Goal: Information Seeking & Learning: Understand process/instructions

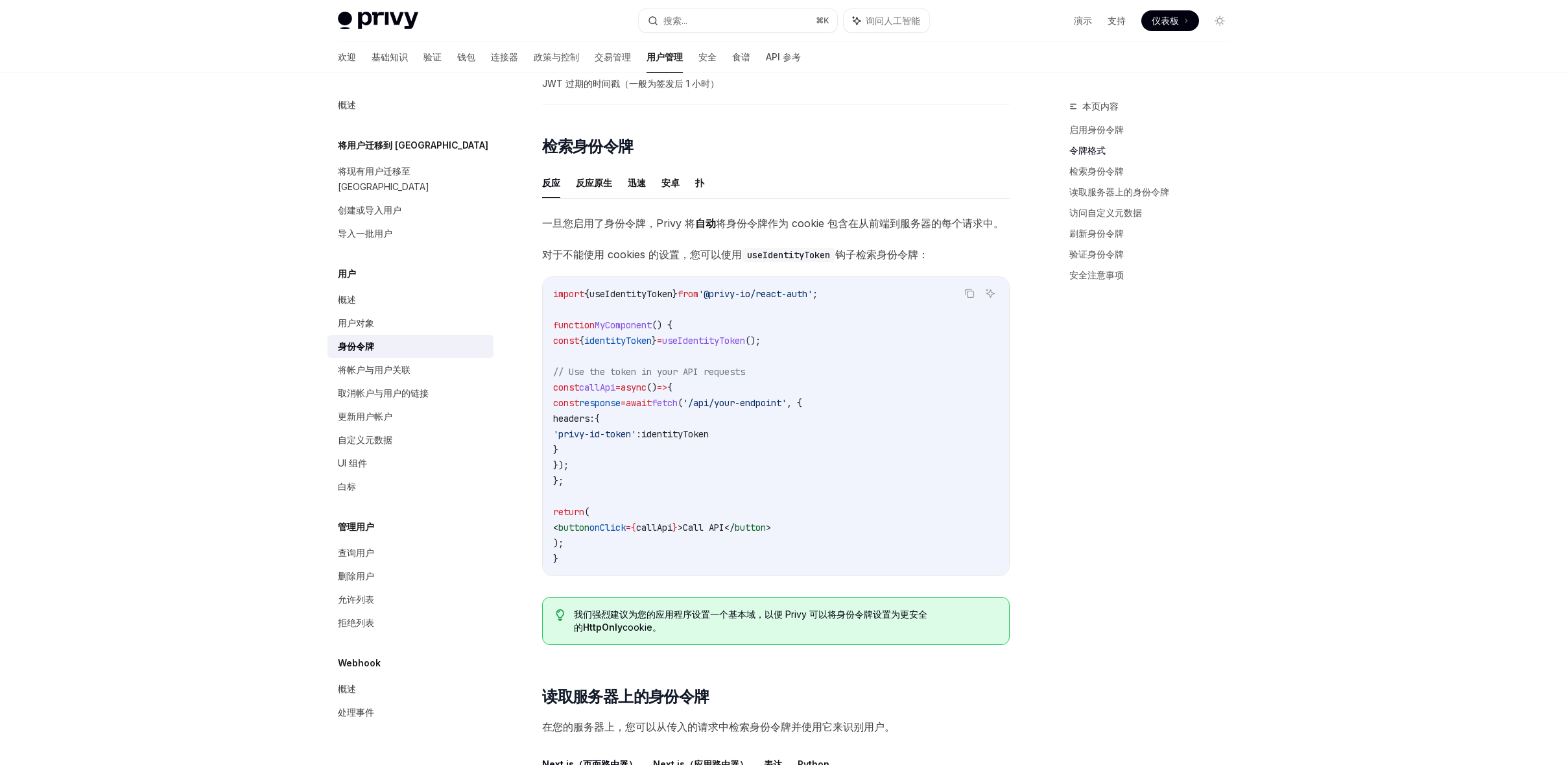
scroll to position [951, 0]
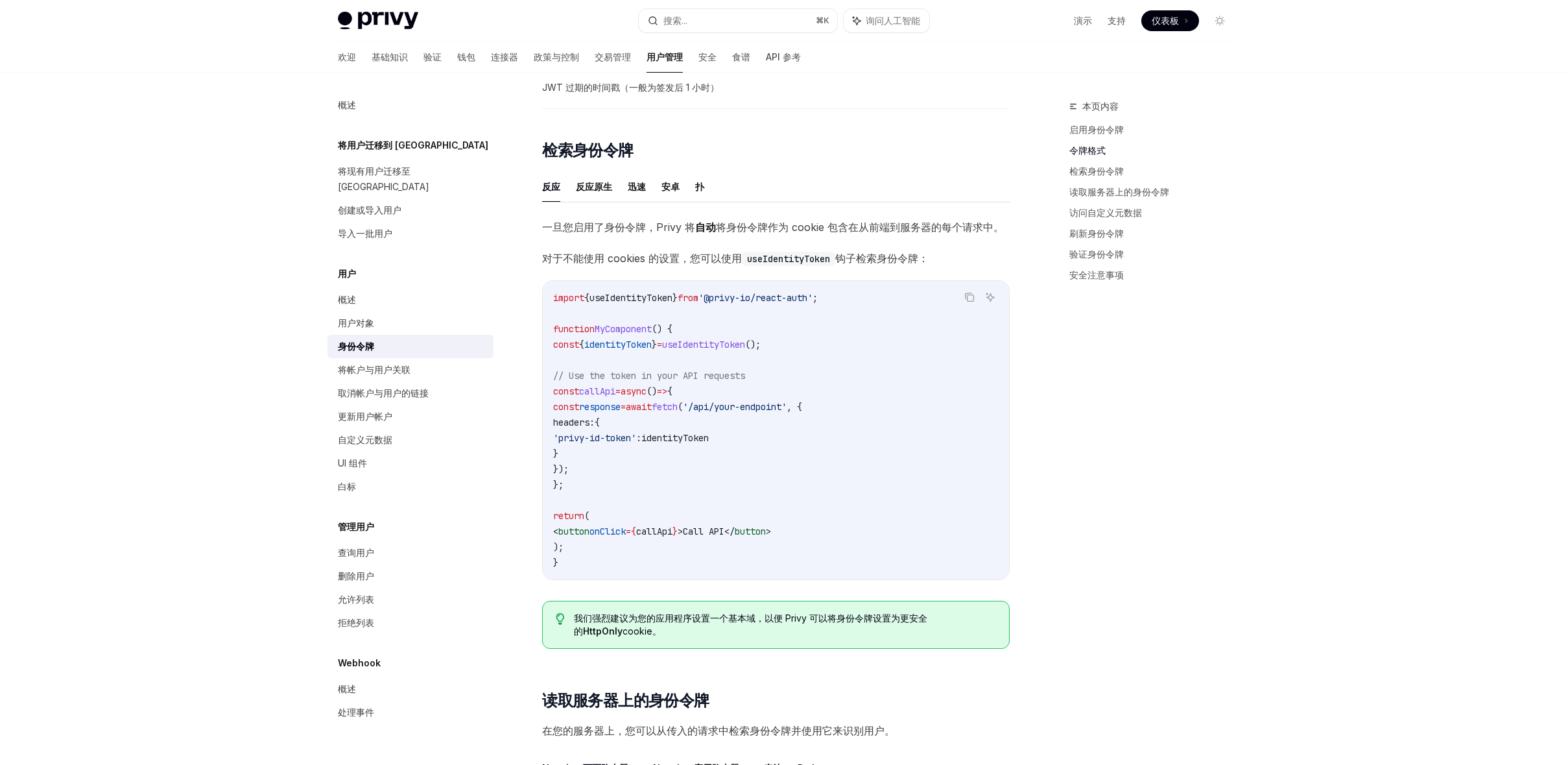
click at [722, 346] on span "useIdentityToken" at bounding box center [704, 344] width 83 height 12
copy code "const { identityToken } = useIdentityToken ();"
click at [667, 293] on span "useIdentityToken" at bounding box center [631, 297] width 83 height 12
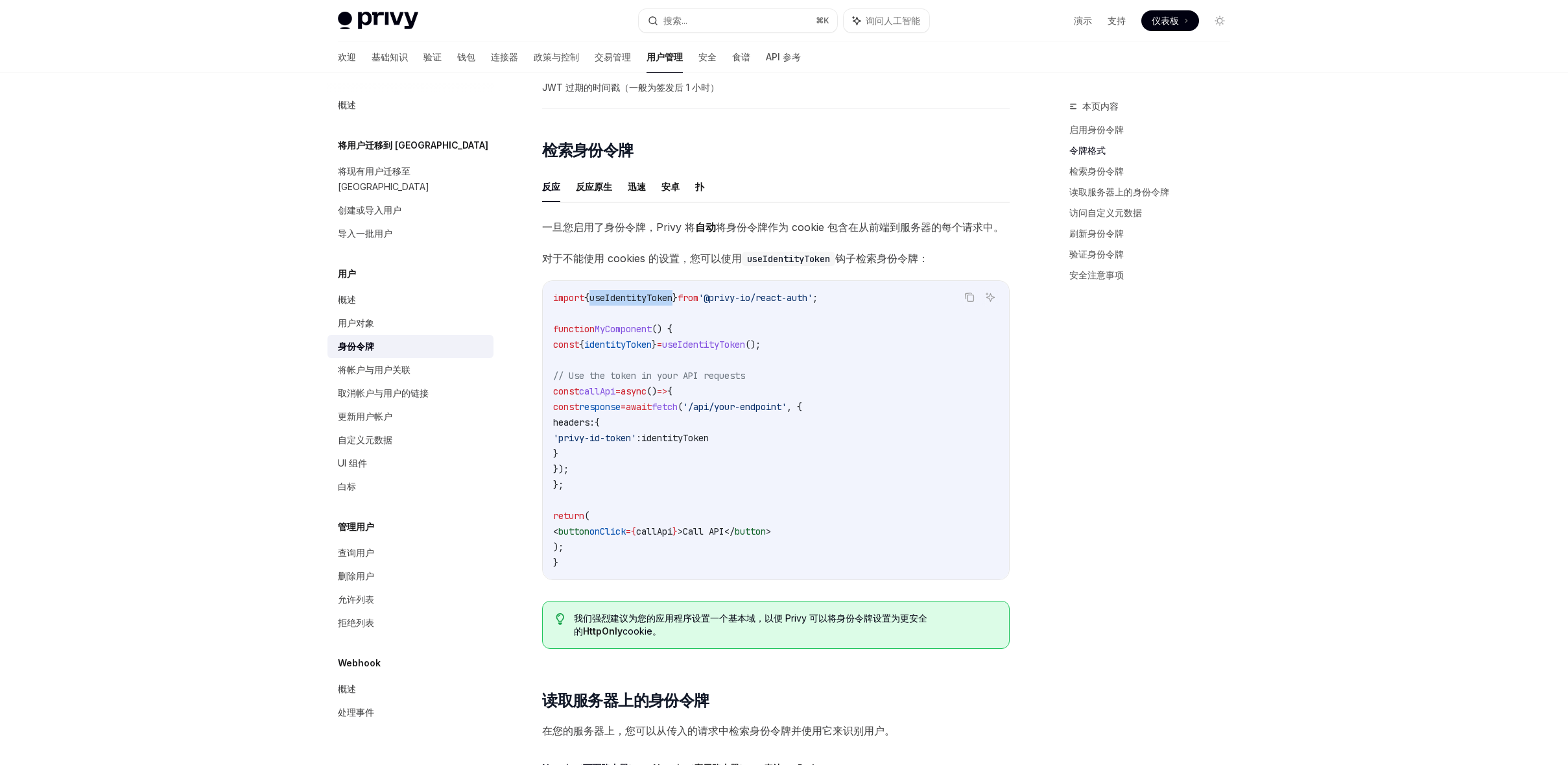
click at [667, 293] on span "useIdentityToken" at bounding box center [631, 297] width 83 height 12
click at [716, 347] on span "useIdentityToken" at bounding box center [704, 344] width 83 height 12
copy code "const { identityToken } = useIdentityToken ();"
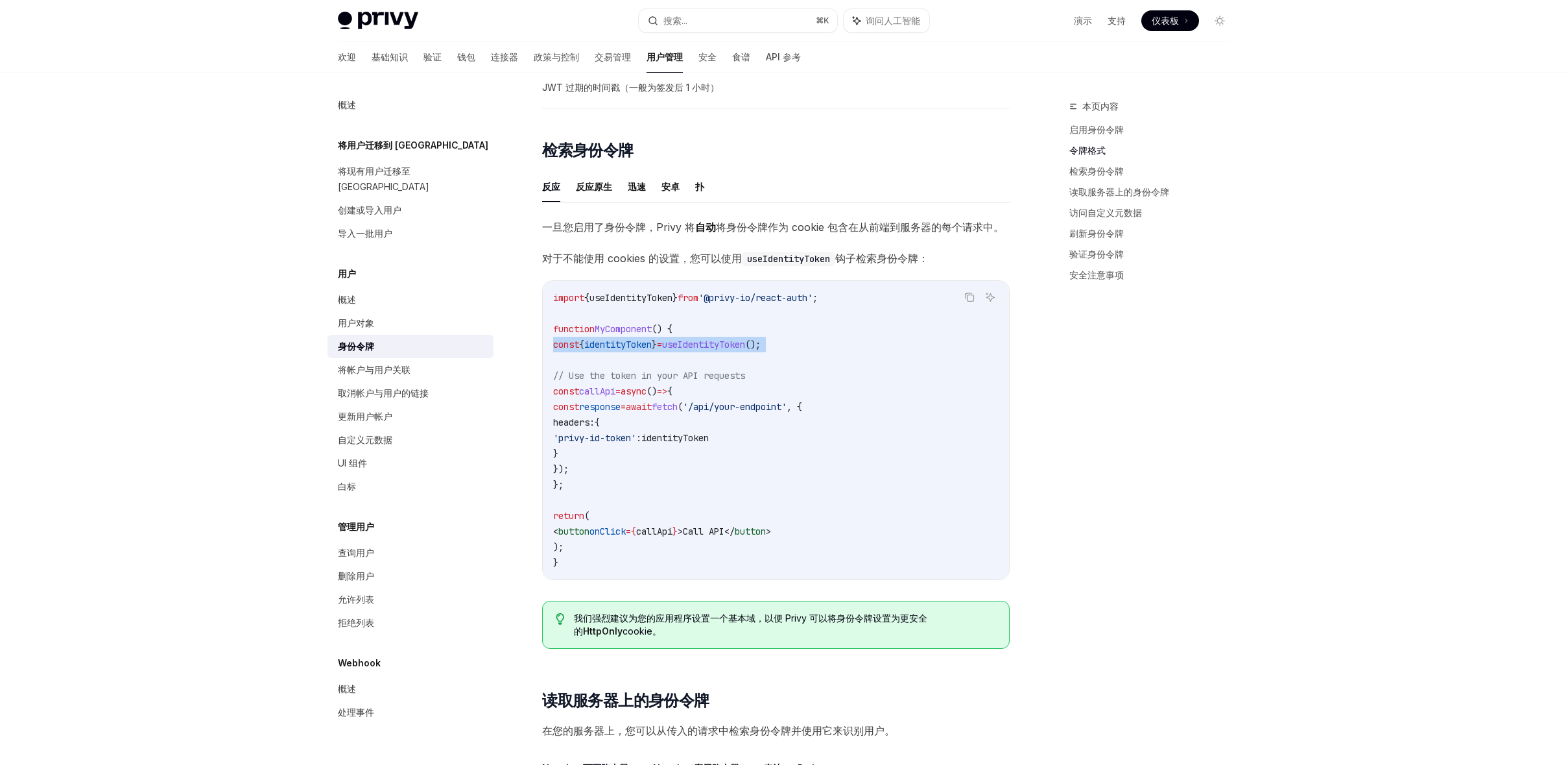
click at [819, 358] on code "import { useIdentityToken } from '@privy-io/react-auth' ; function MyComponent …" at bounding box center [776, 429] width 445 height 280
drag, startPoint x: 834, startPoint y: 338, endPoint x: 546, endPoint y: 284, distance: 293.0
click at [546, 284] on div "import { useIdentityToken } from '@privy-io/react-auth' ; function MyComponent …" at bounding box center [776, 429] width 466 height 298
copy code "import { useIdentityToken } from '@privy-io/react-auth' ; function MyComponent …"
click at [610, 408] on span "response" at bounding box center [600, 407] width 42 height 12
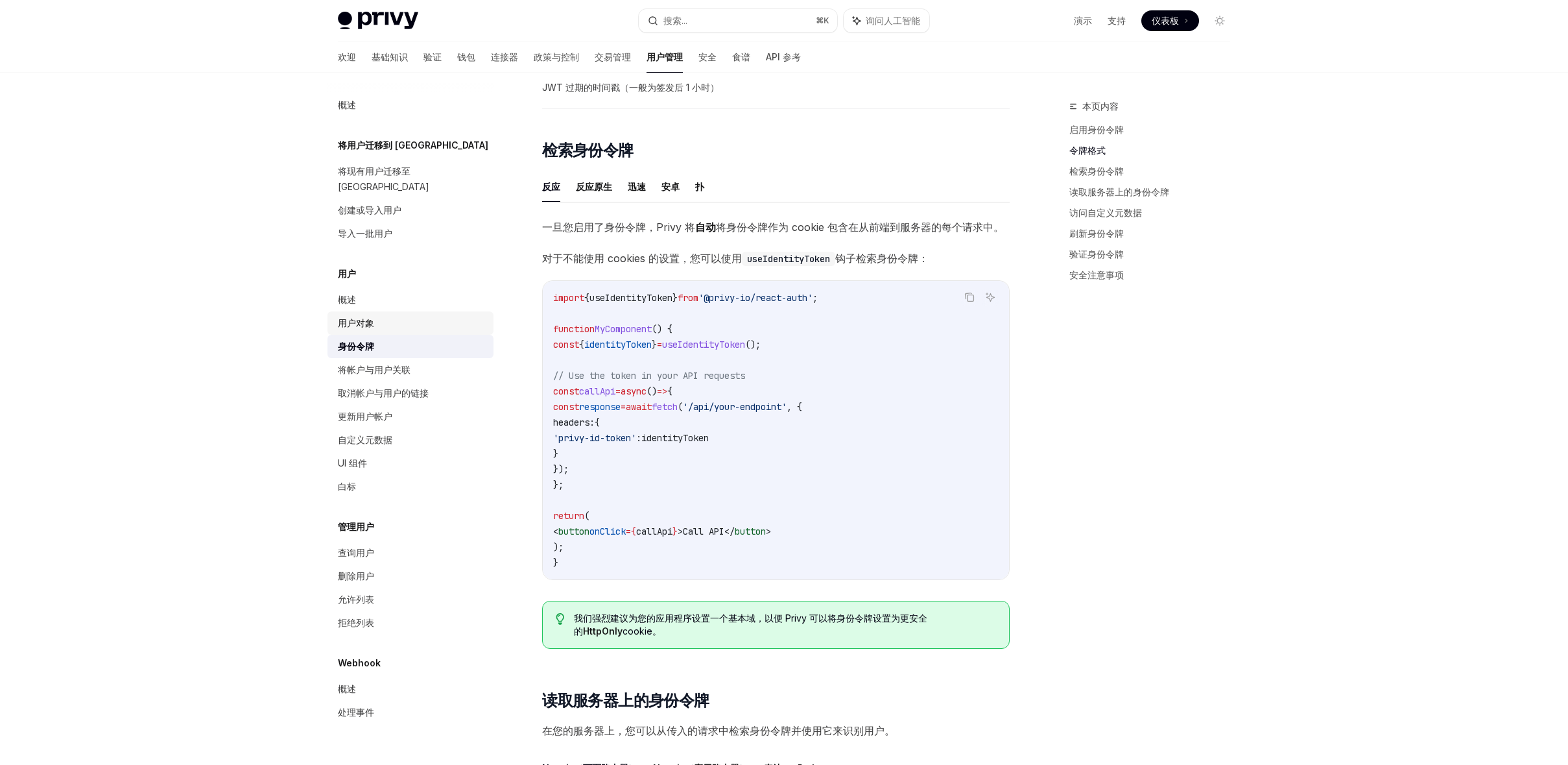
click at [382, 315] on div "用户对象" at bounding box center [412, 323] width 148 height 16
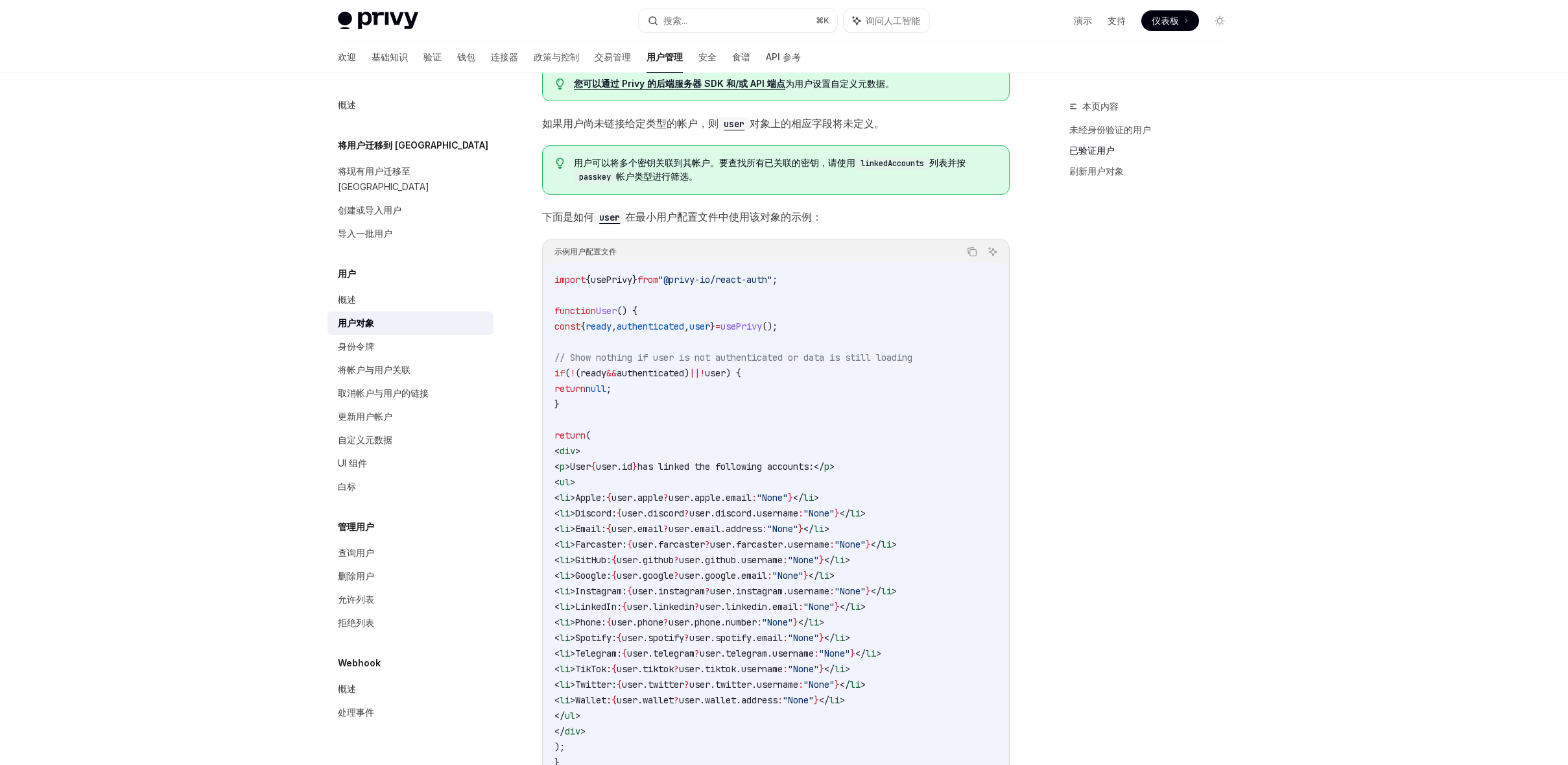
scroll to position [950, 0]
click at [377, 334] on link "身份令牌" at bounding box center [410, 346] width 166 height 23
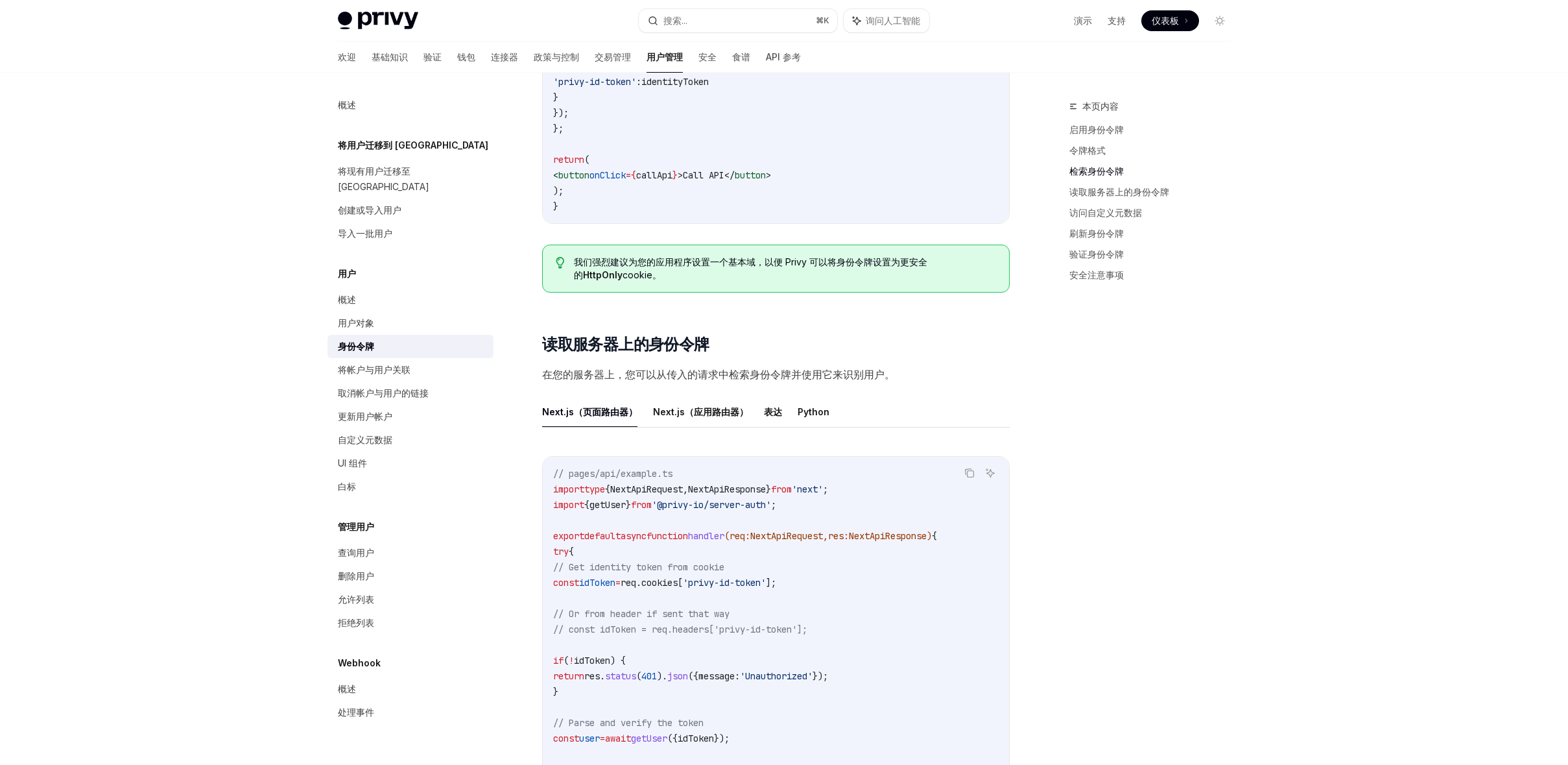
scroll to position [1312, 0]
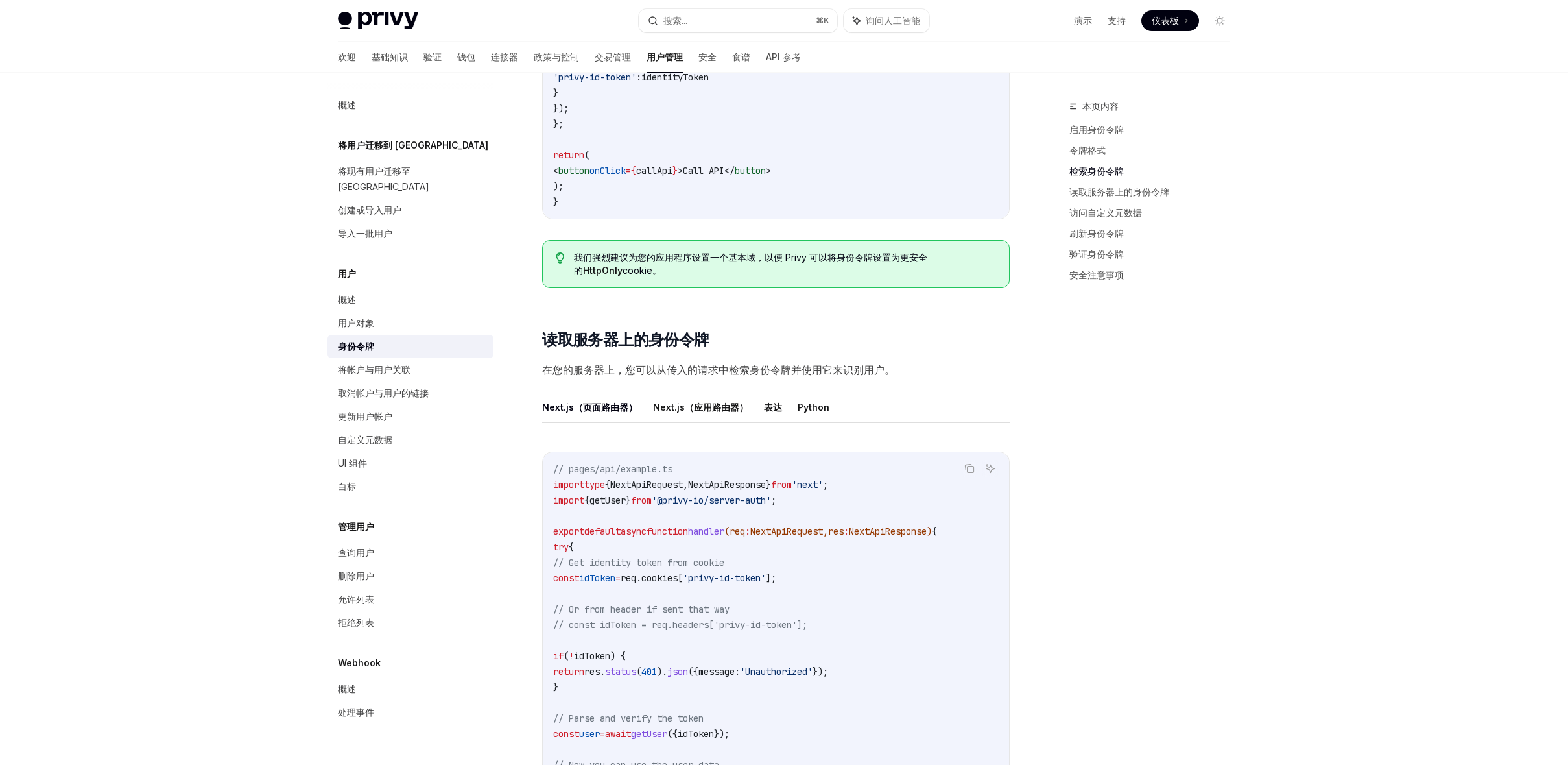
click at [621, 505] on span "getUser" at bounding box center [608, 500] width 36 height 12
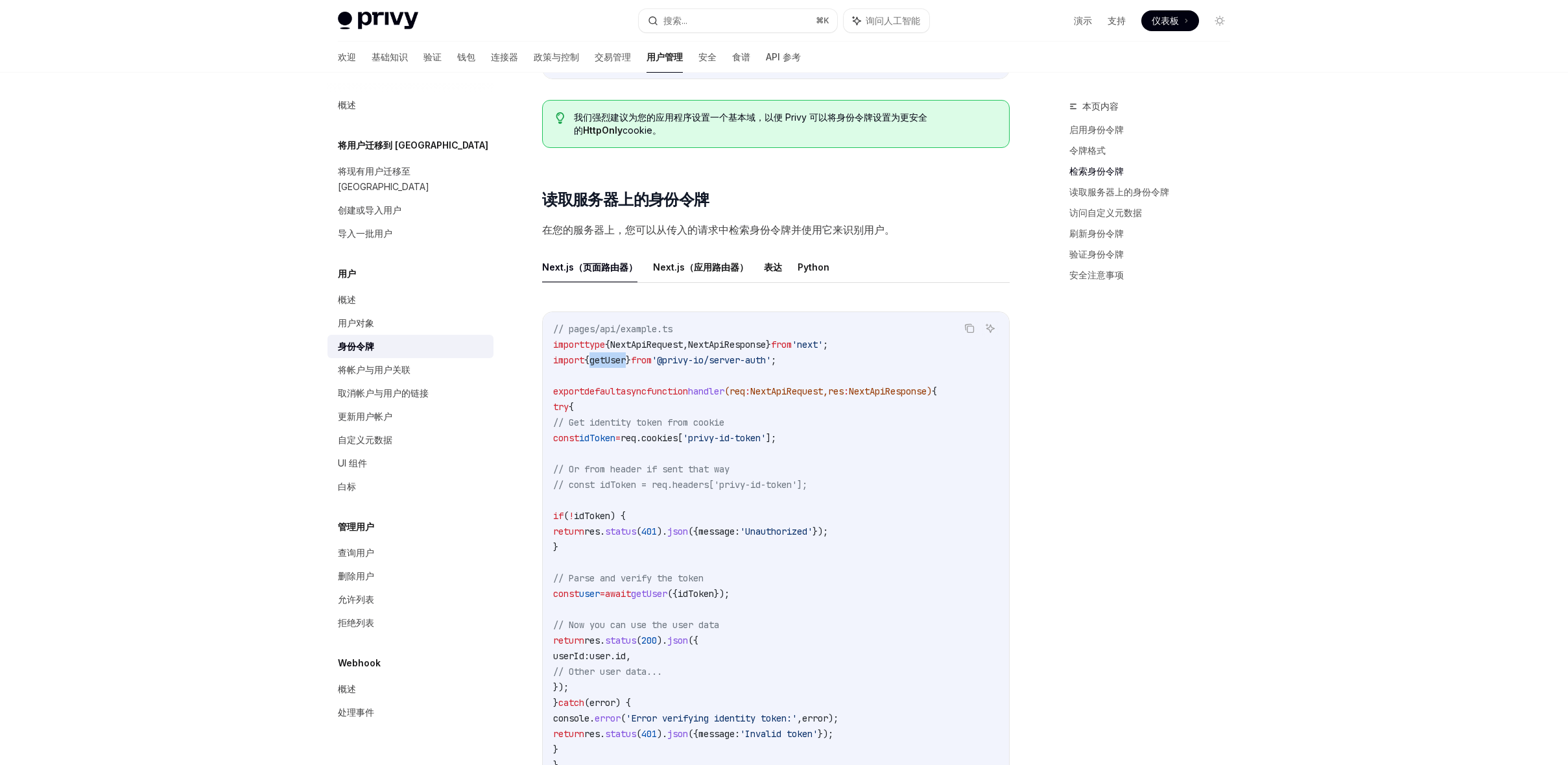
scroll to position [1456, 0]
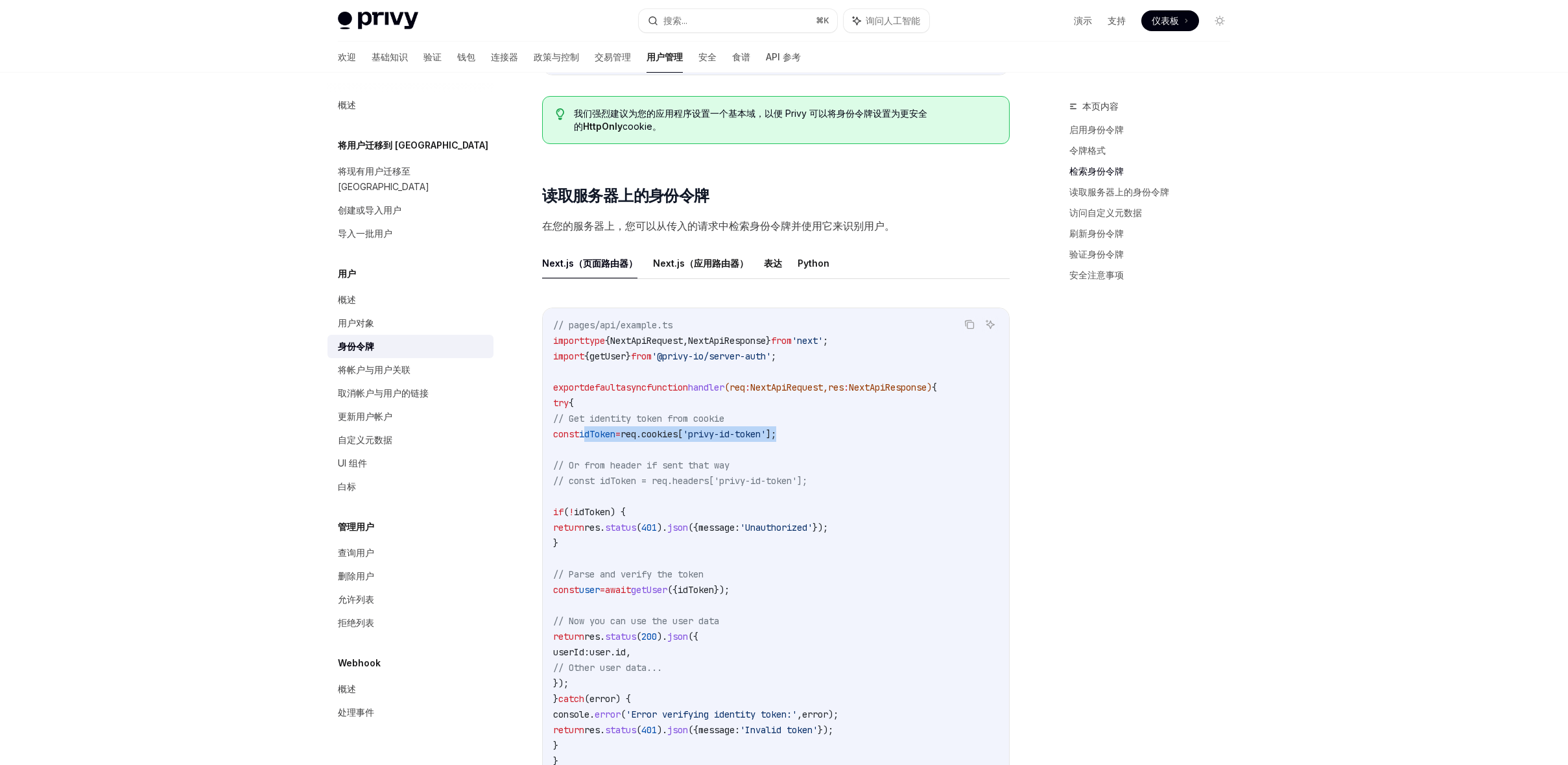
drag, startPoint x: 607, startPoint y: 436, endPoint x: 828, endPoint y: 427, distance: 221.2
click at [828, 427] on code "// pages/api/example.ts import type { NextApiRequest , NextApiResponse } from '…" at bounding box center [776, 542] width 445 height 451
click at [725, 389] on span "handler" at bounding box center [706, 387] width 36 height 12
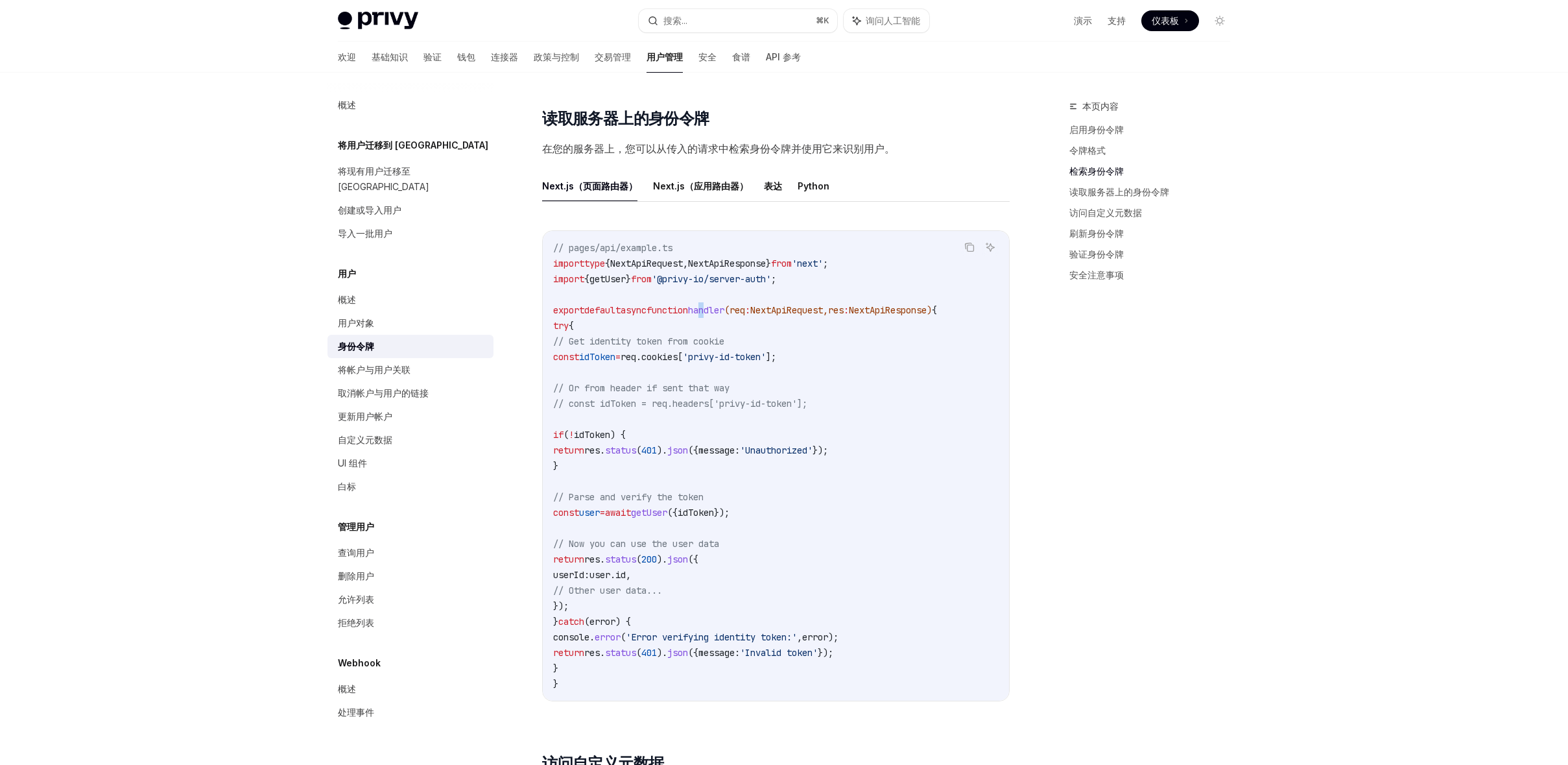
scroll to position [1544, 0]
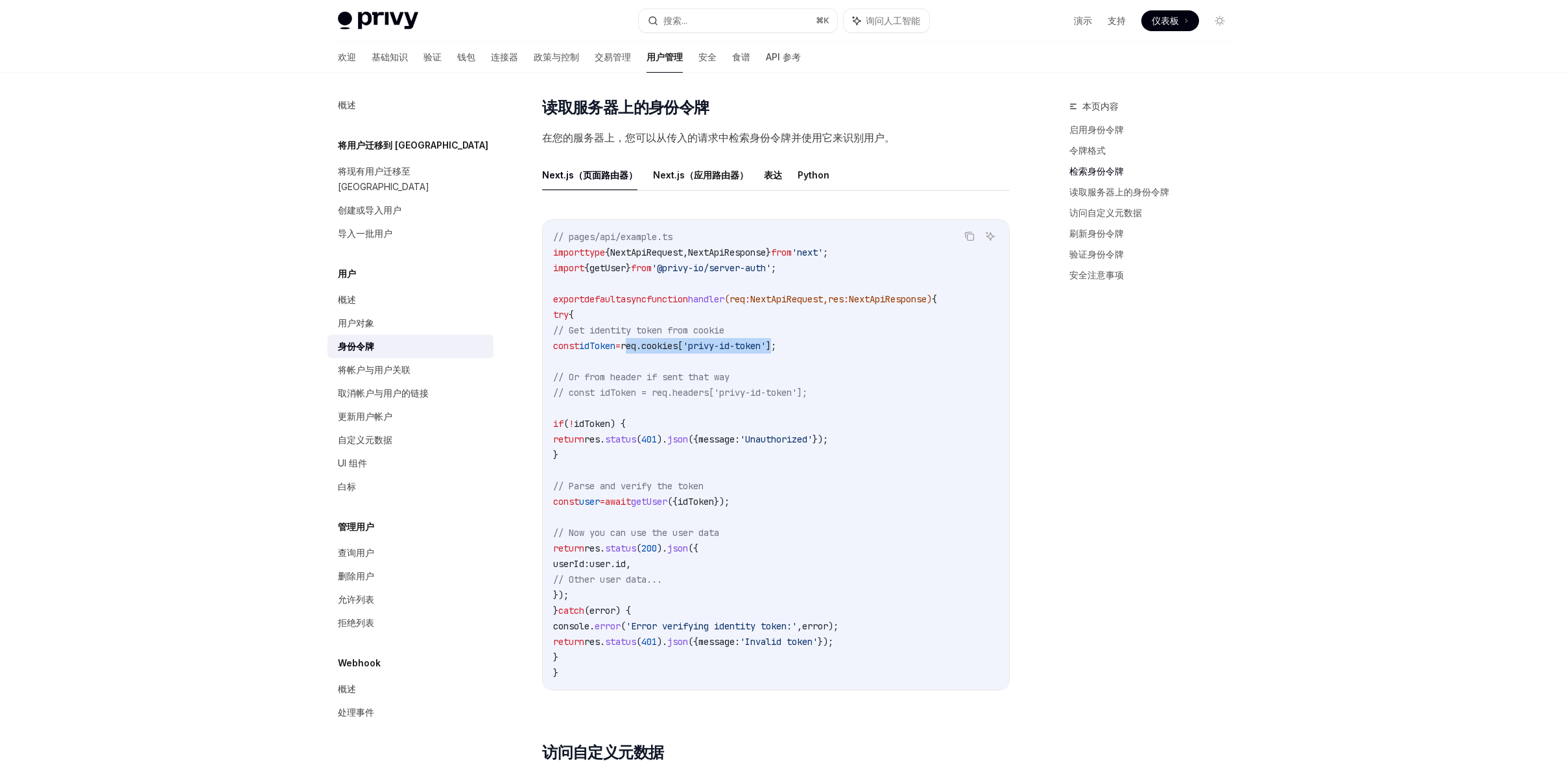
drag, startPoint x: 663, startPoint y: 349, endPoint x: 819, endPoint y: 348, distance: 156.0
click at [777, 348] on span "const idToken = req . cookies [ 'privy-id-token' ];" at bounding box center [665, 345] width 223 height 12
copy span "req . cookies [ 'privy-id-token' ]"
click at [832, 347] on code "// pages/api/example.ts import type { NextApiRequest , NextApiResponse } from '…" at bounding box center [776, 455] width 445 height 451
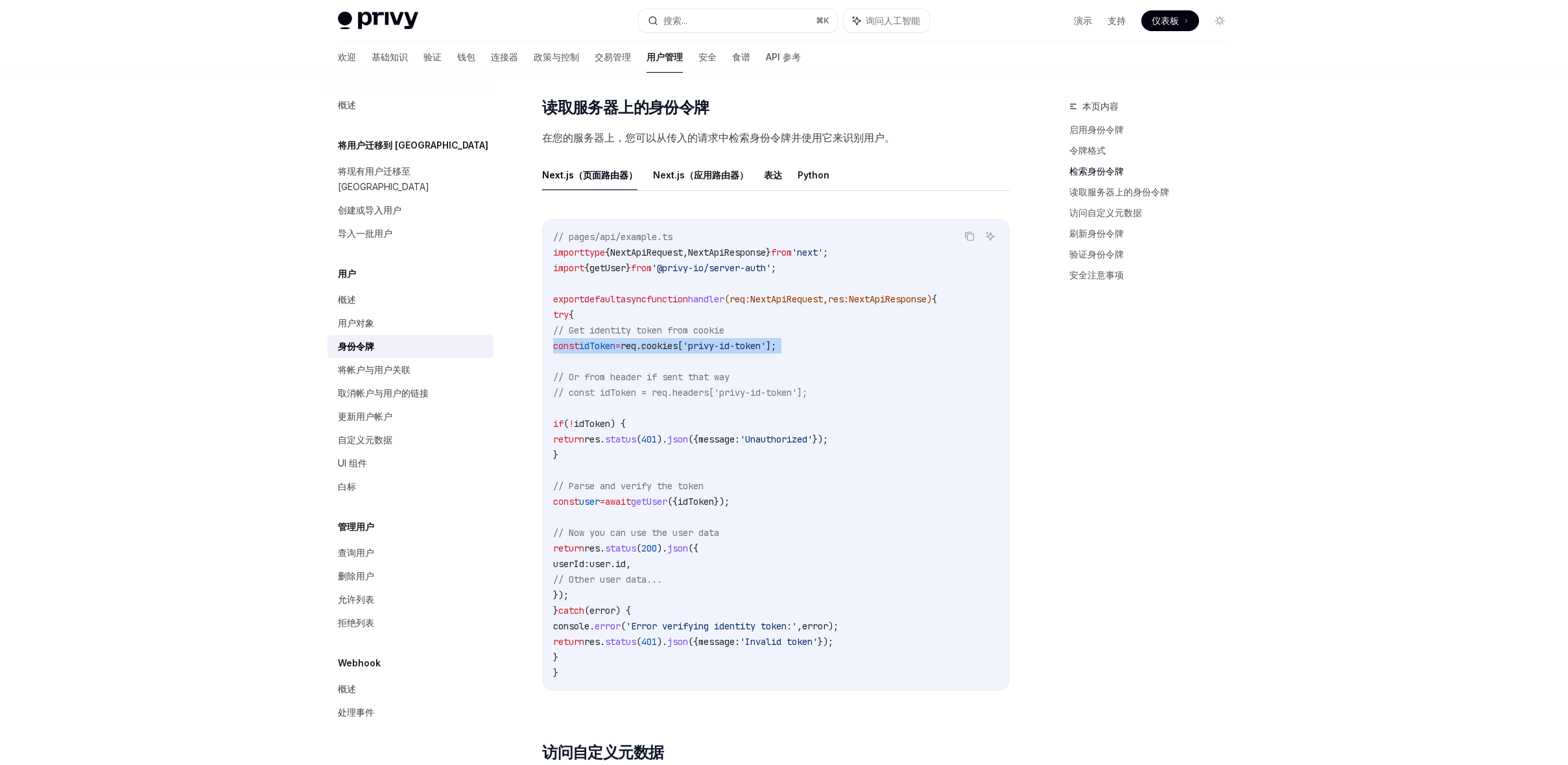
click at [832, 347] on code "// pages/api/example.ts import type { NextApiRequest , NextApiResponse } from '…" at bounding box center [776, 455] width 445 height 451
copy code "const idToken = req . cookies [ 'privy-id-token' ];"
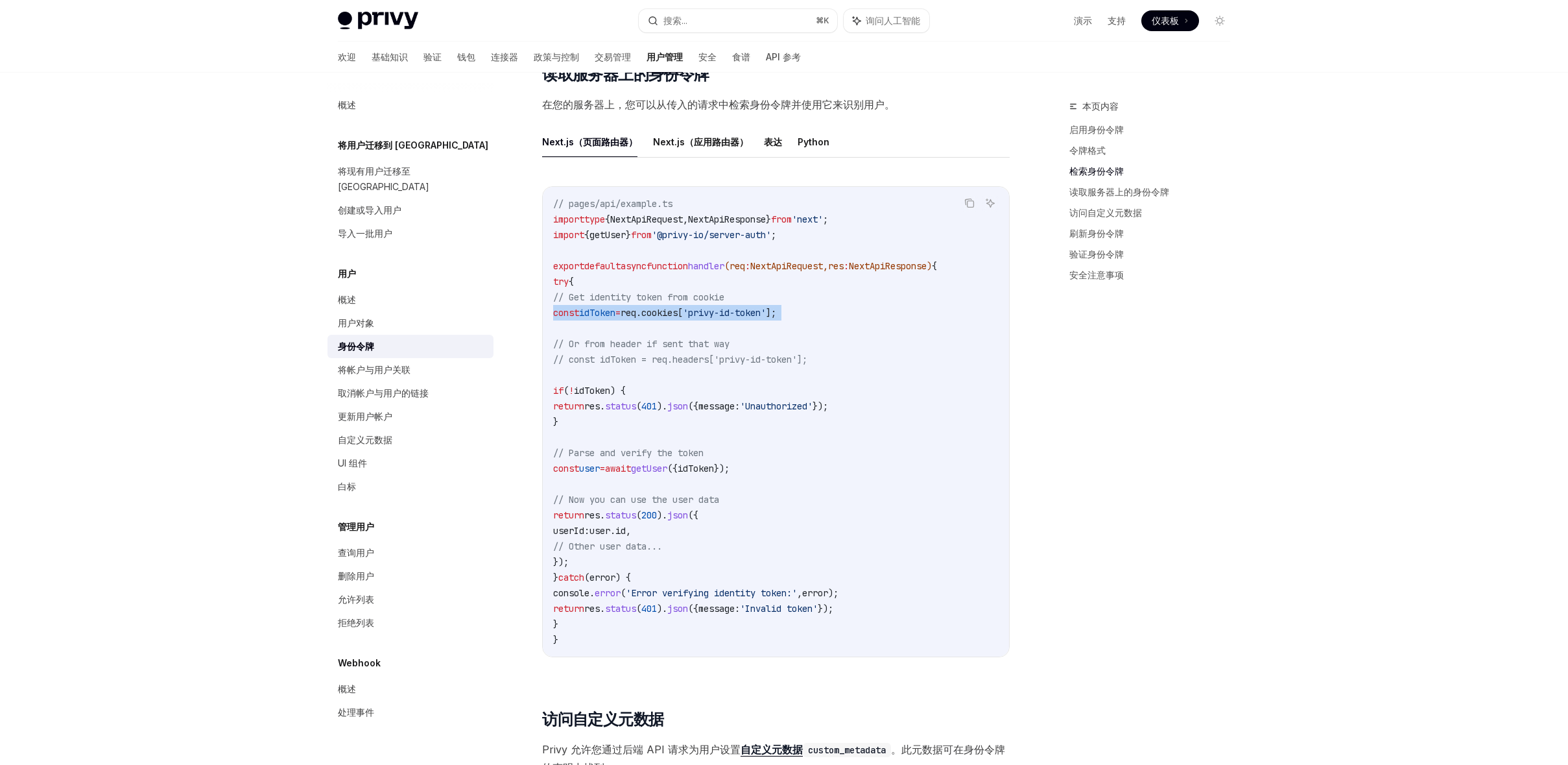
scroll to position [1580, 0]
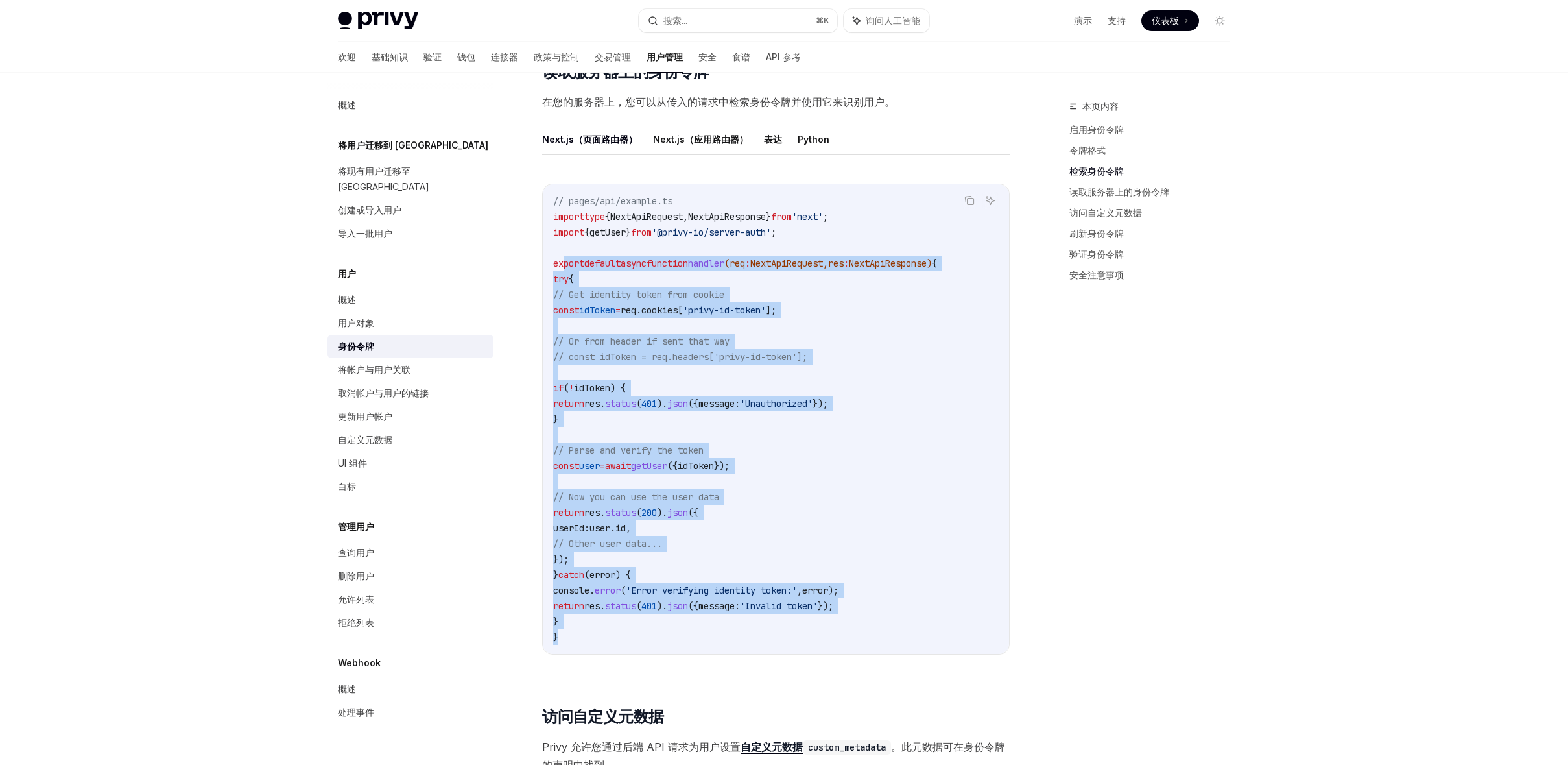
drag, startPoint x: 594, startPoint y: 633, endPoint x: 565, endPoint y: 268, distance: 366.2
click at [565, 268] on code "// pages/api/example.ts import type { NextApiRequest , NextApiResponse } from '…" at bounding box center [776, 419] width 445 height 451
click at [557, 214] on span "import" at bounding box center [569, 217] width 31 height 12
click at [554, 214] on span "import" at bounding box center [569, 217] width 31 height 12
copy code "import type { NextApiRequest , NextApiResponse } from 'next' ; import { getUser…"
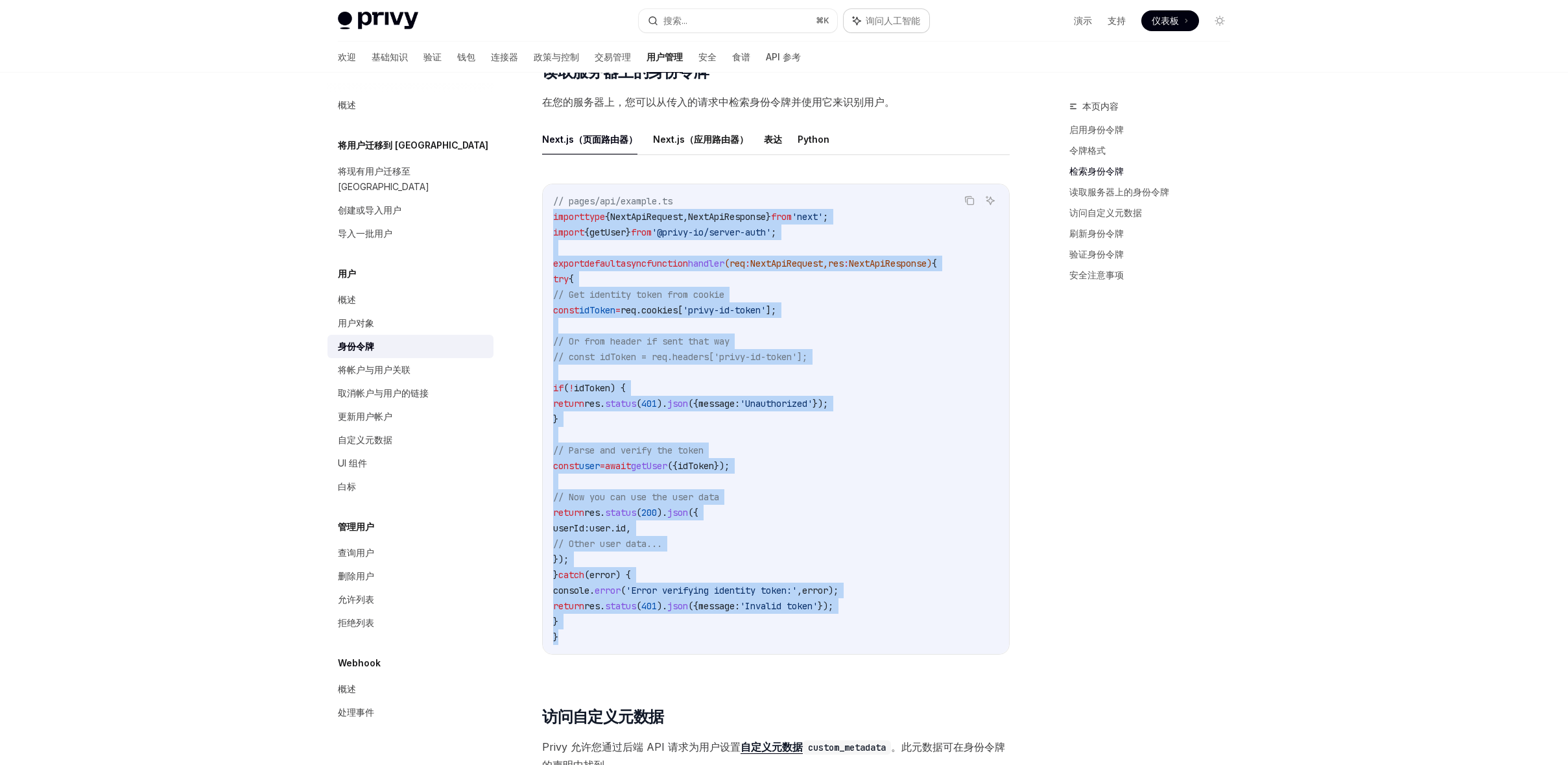
click at [895, 26] on span "询问人工智能" at bounding box center [893, 21] width 55 height 13
type textarea "*"
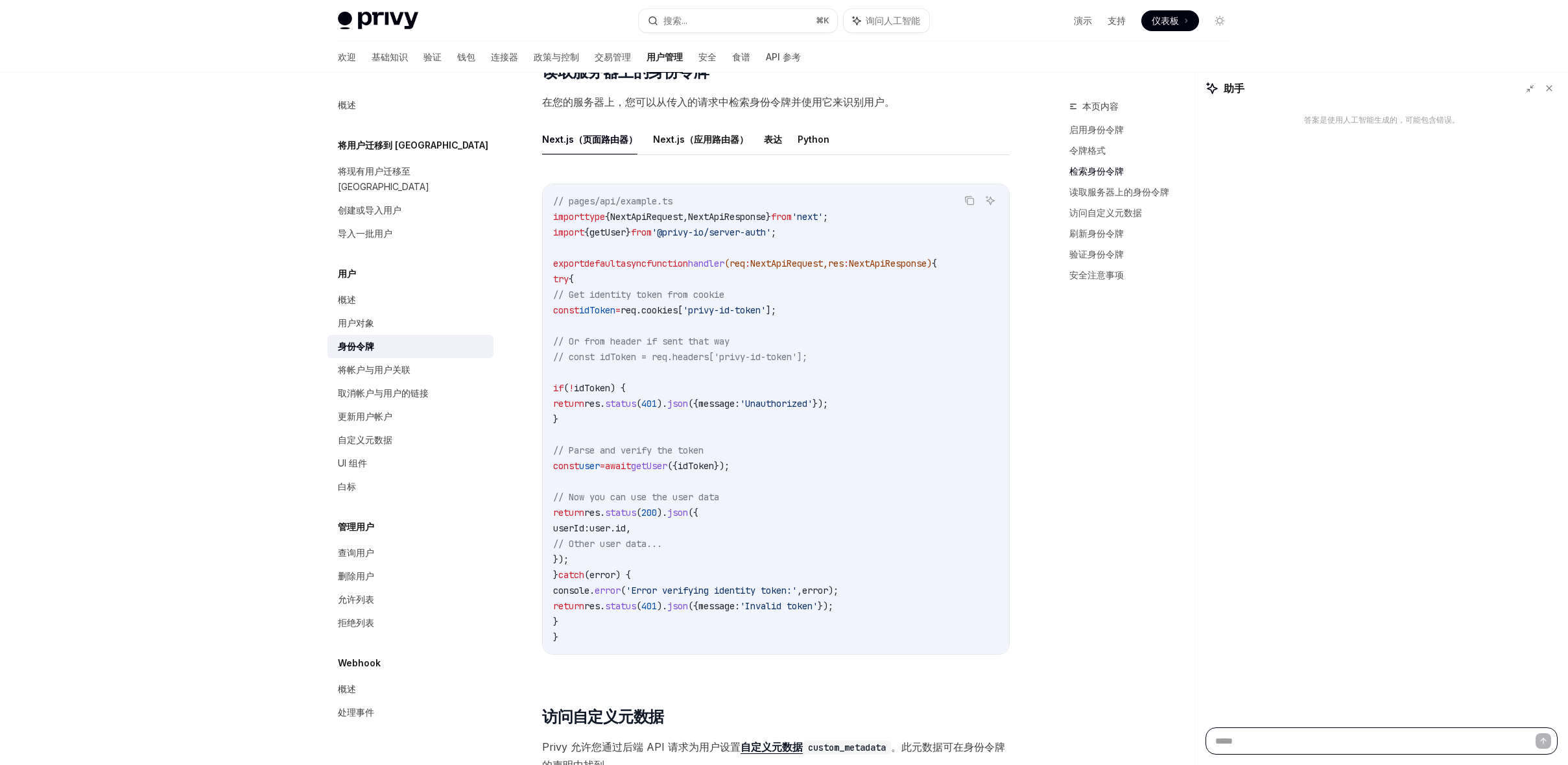
paste textarea "**********"
type textarea "**********"
type textarea "*"
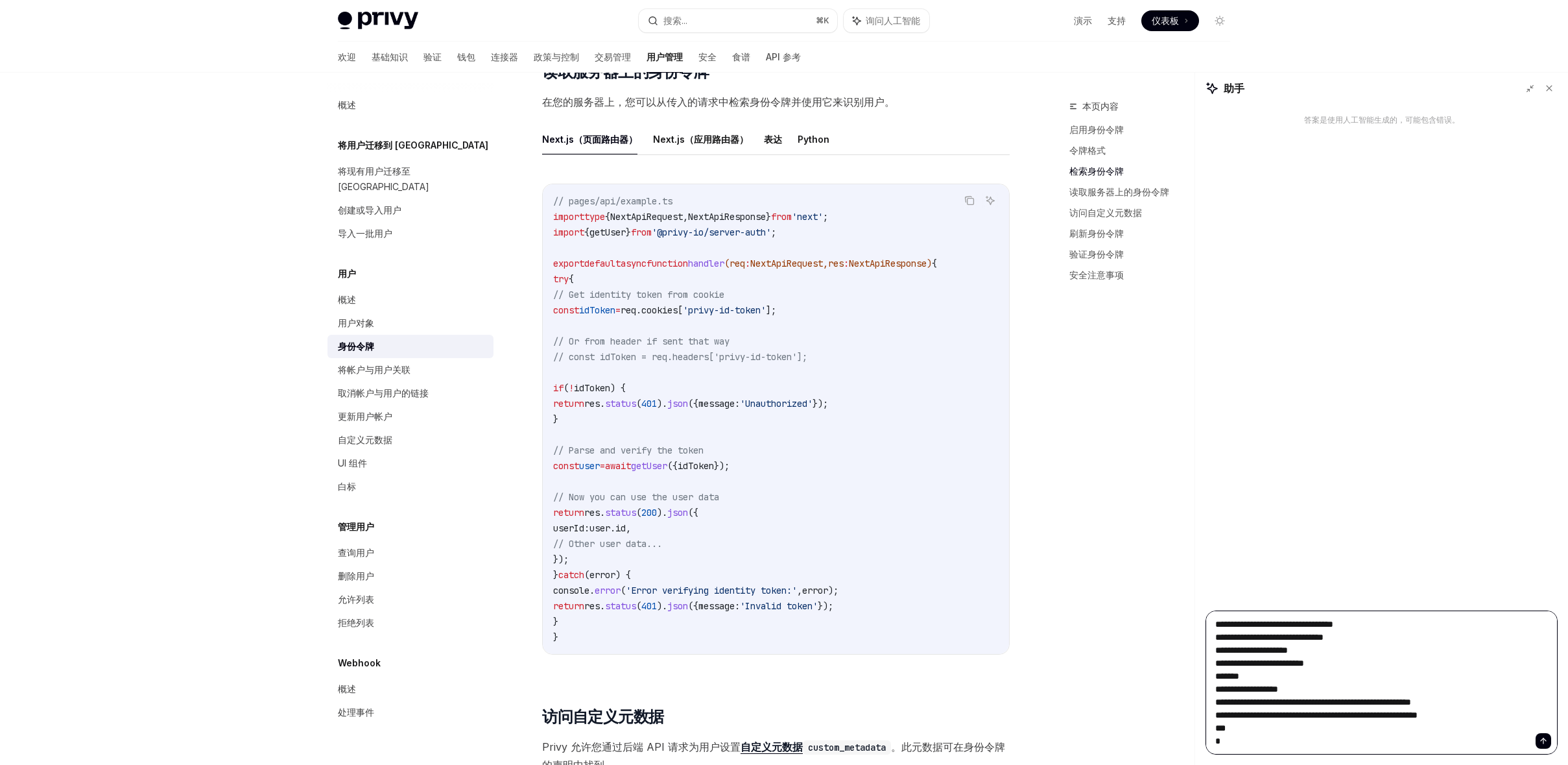
type textarea "**********"
type textarea "*"
type textarea "**********"
type textarea "*"
type textarea "**********"
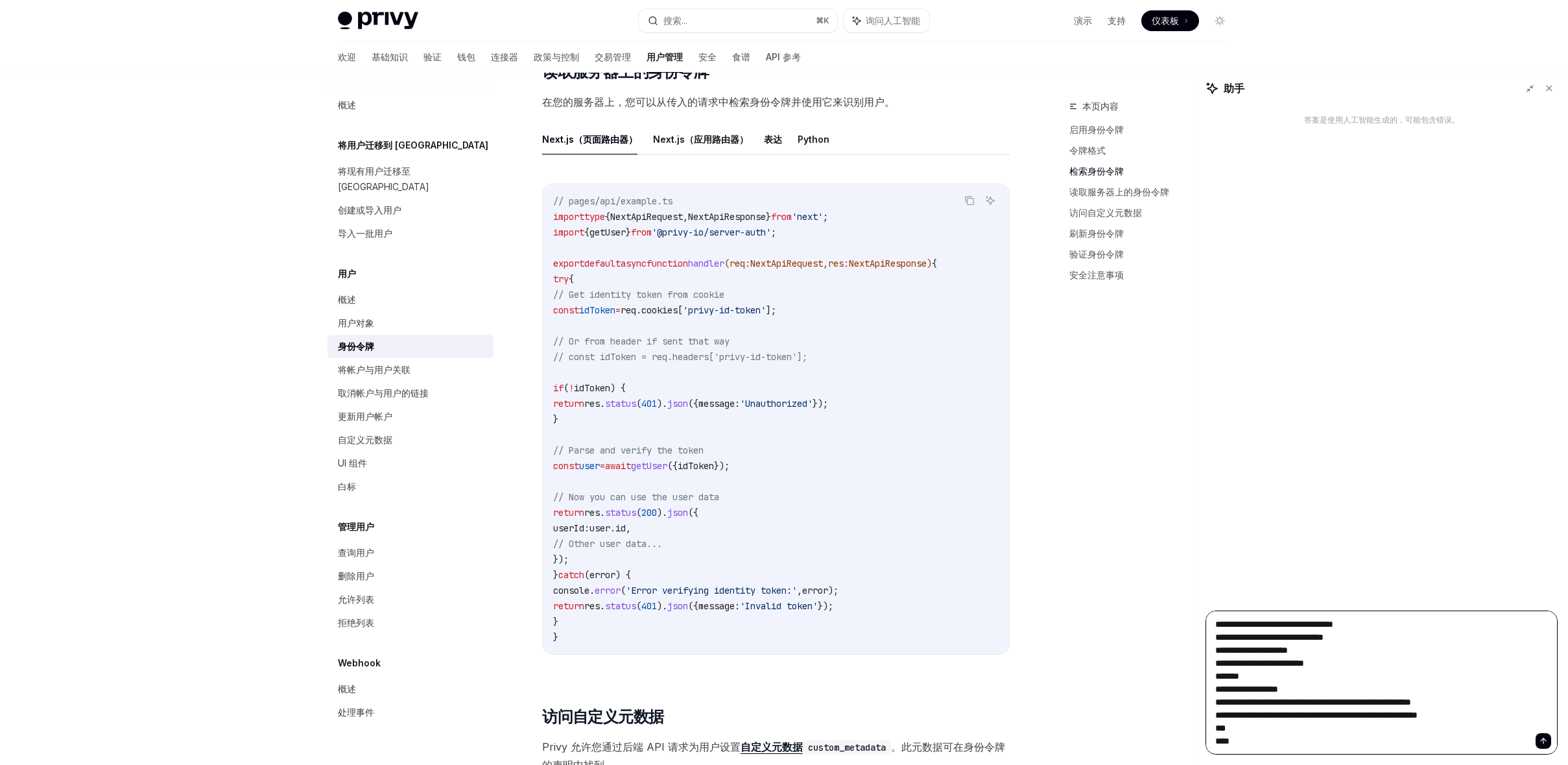
type textarea "*"
type textarea "**********"
type textarea "*"
type textarea "**********"
type textarea "*"
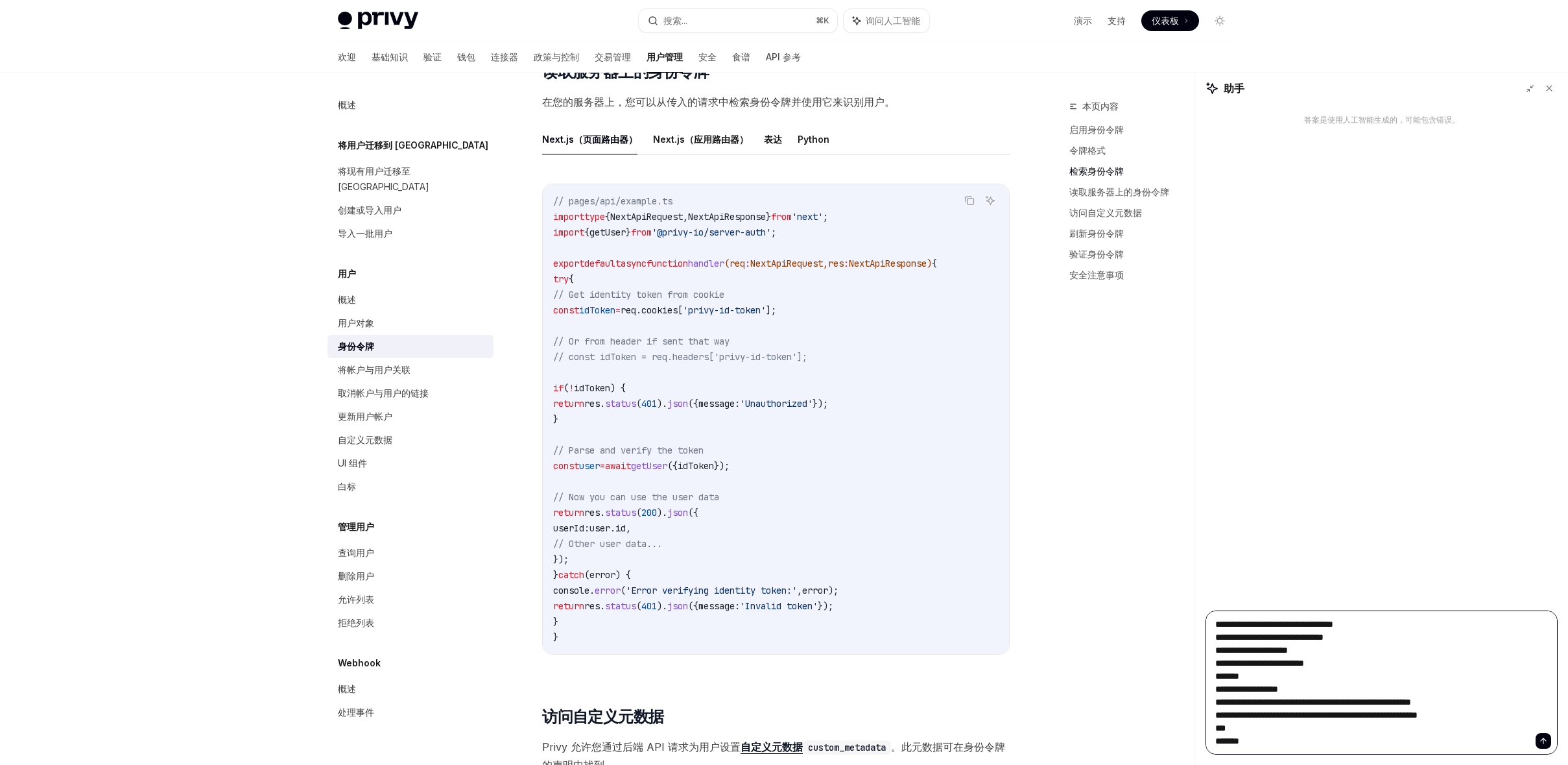
type textarea "**********"
type textarea "*"
type textarea "**********"
type textarea "*"
type textarea "**********"
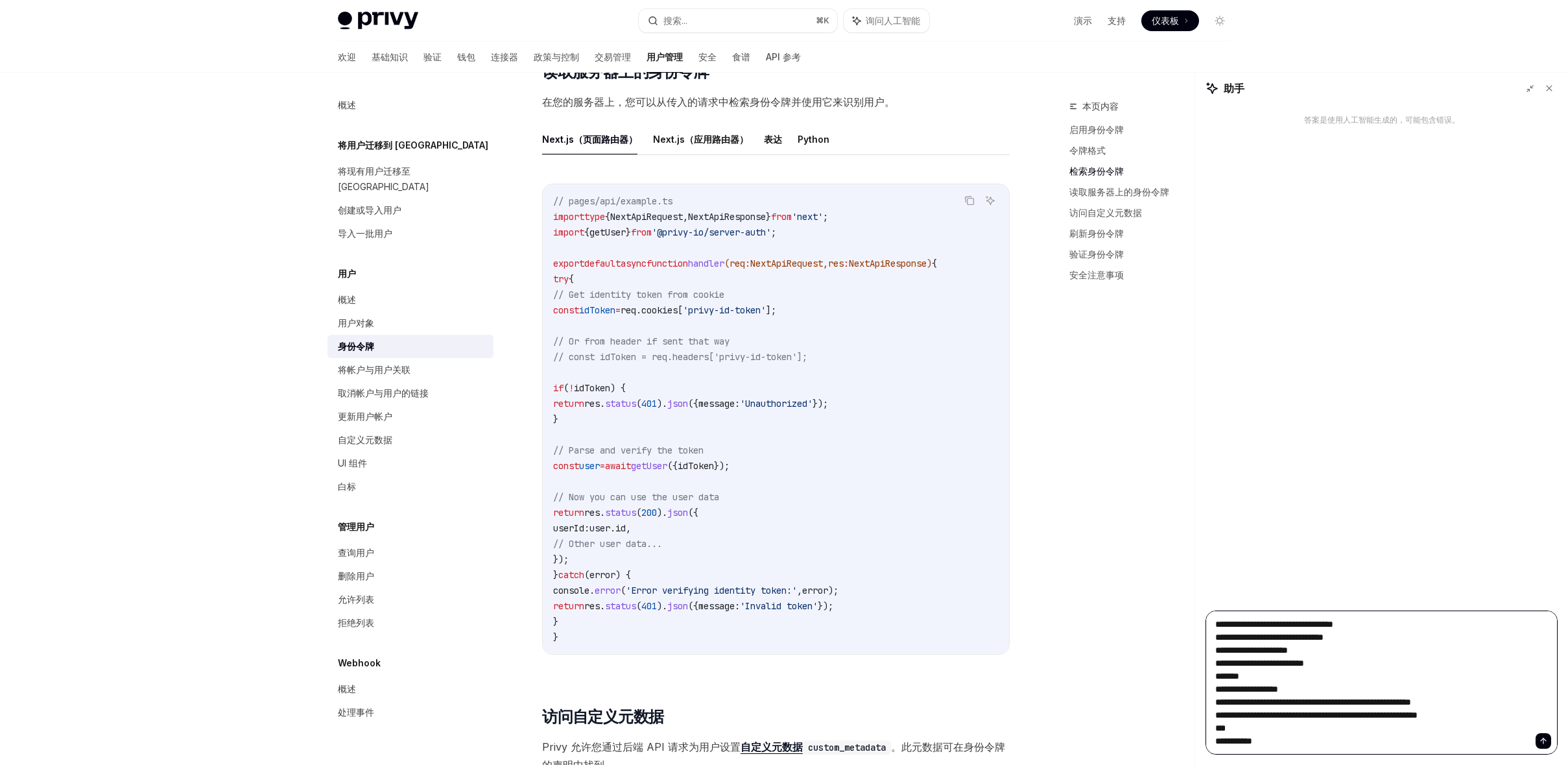
type textarea "*"
type textarea "**********"
type textarea "*"
type textarea "**********"
type textarea "*"
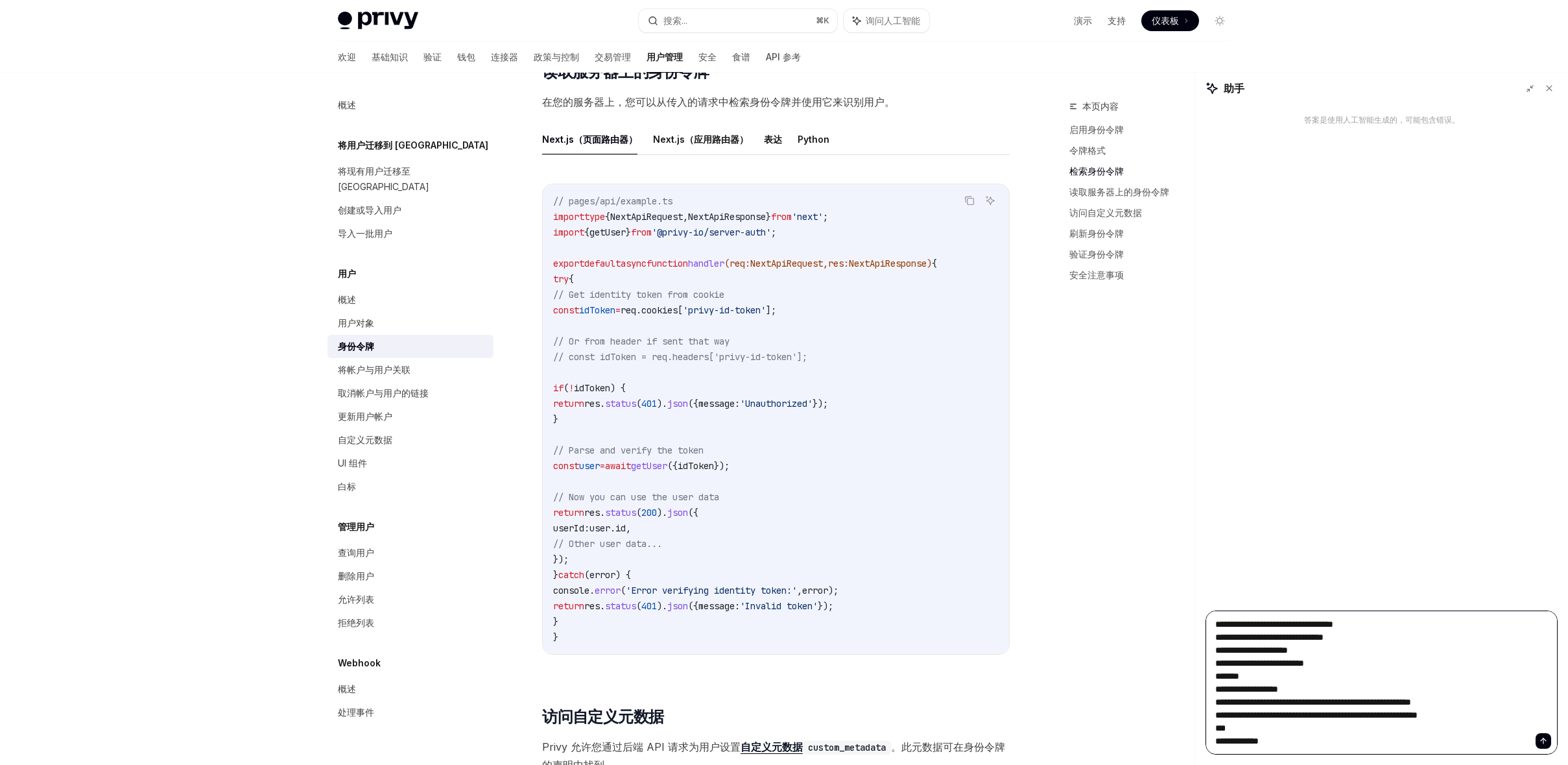
type textarea "**********"
type textarea "*"
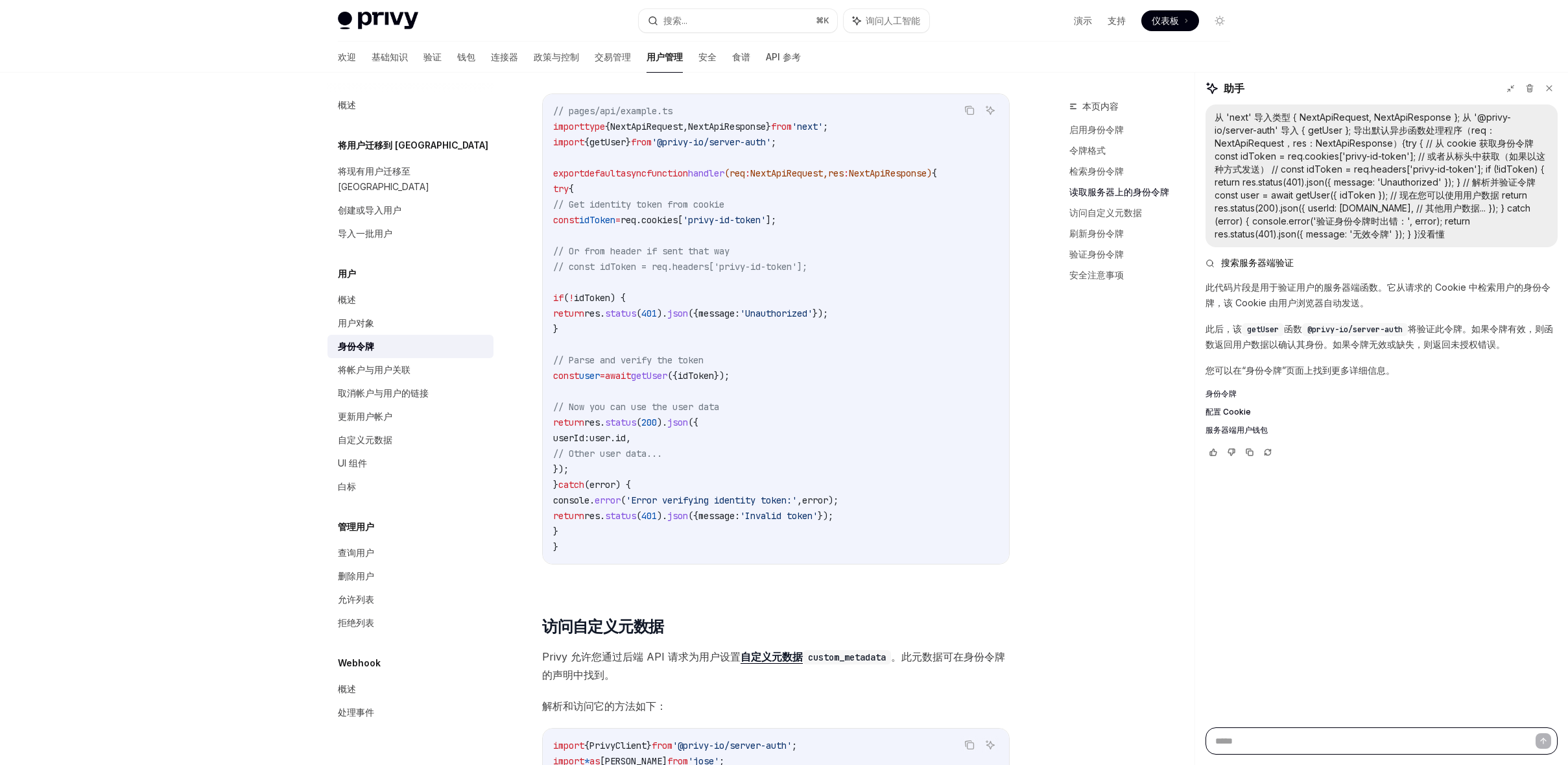
scroll to position [1670, 0]
click at [1217, 394] on font "身份令牌" at bounding box center [1221, 393] width 31 height 10
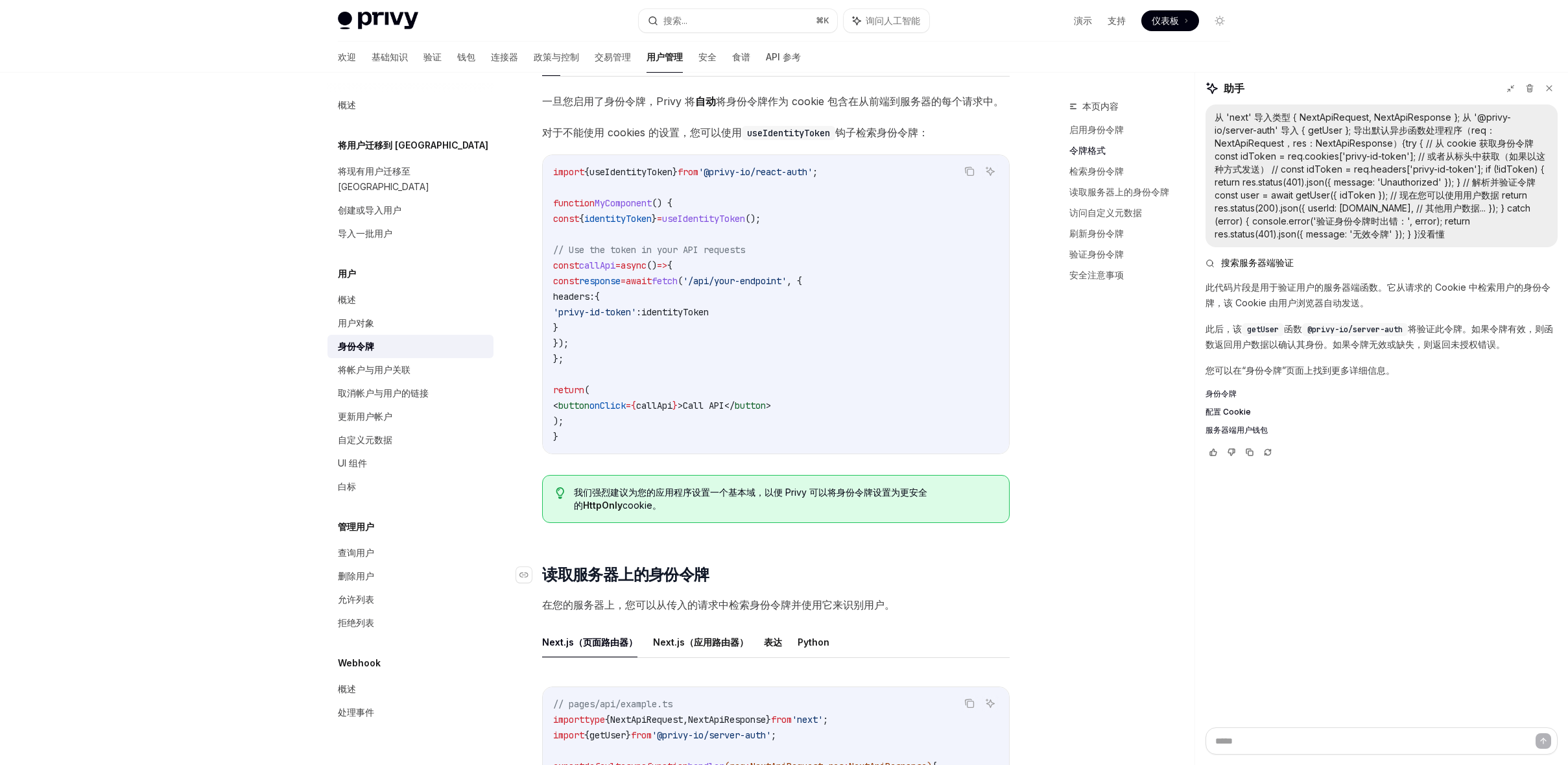
scroll to position [1075, 0]
click at [814, 220] on code "import { useIdentityToken } from '@privy-io/react-auth' ; function MyComponent …" at bounding box center [776, 306] width 445 height 280
copy code "const { identityToken } = useIdentityToken ();"
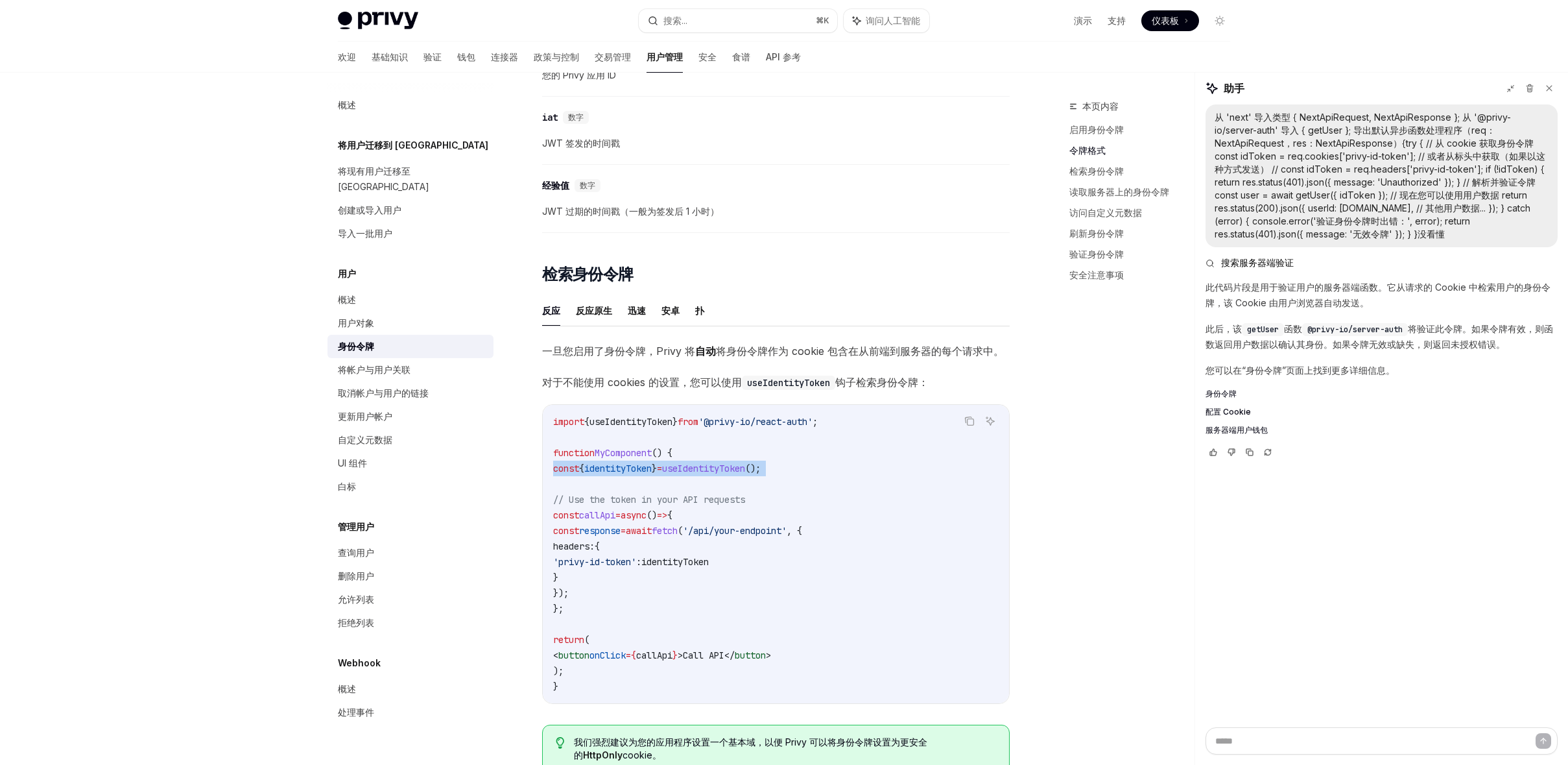
scroll to position [827, 0]
click at [358, 292] on div "概述" at bounding box center [412, 299] width 148 height 16
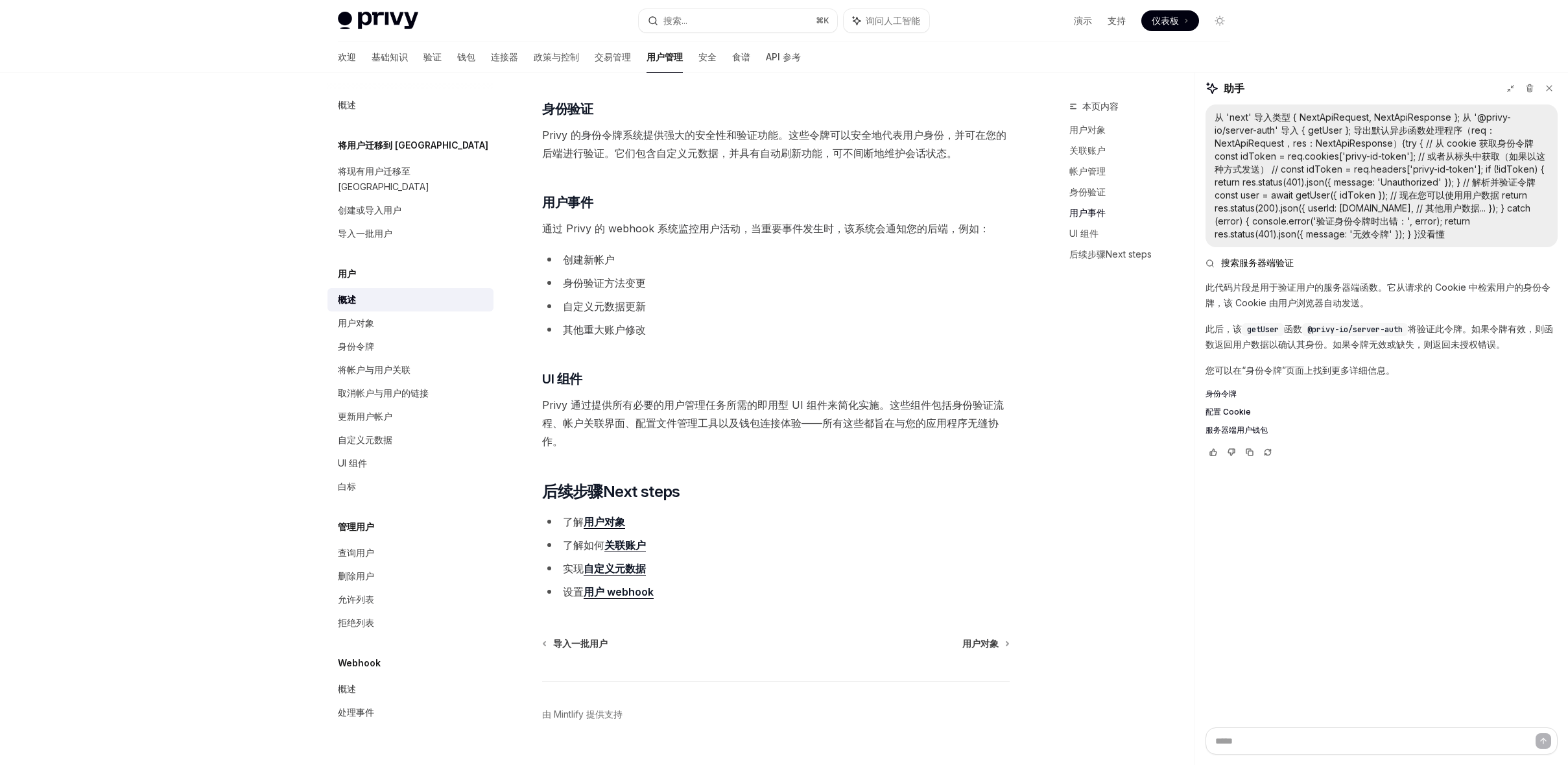
scroll to position [1033, 0]
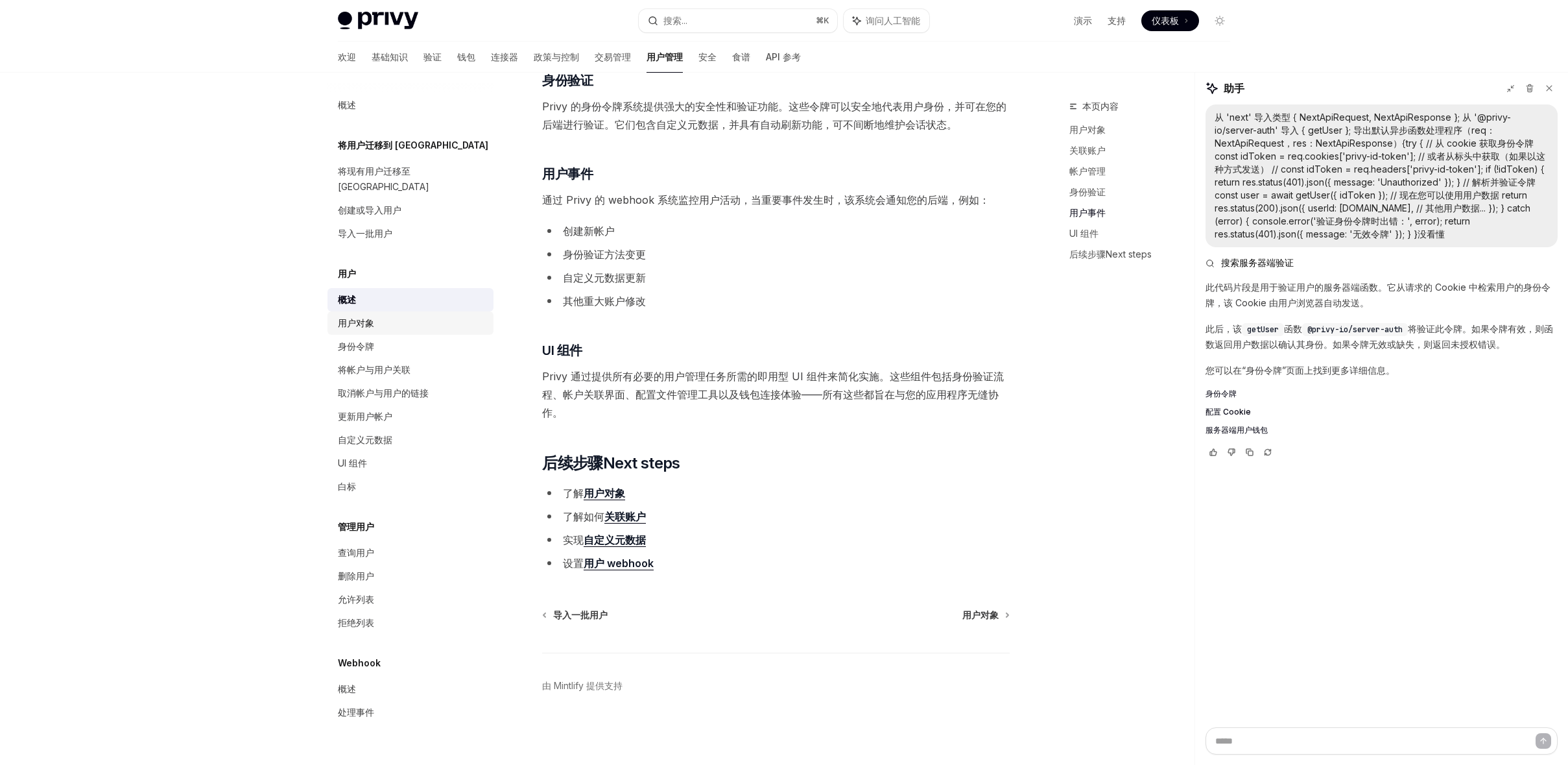
click at [398, 315] on div "用户对象" at bounding box center [412, 323] width 148 height 16
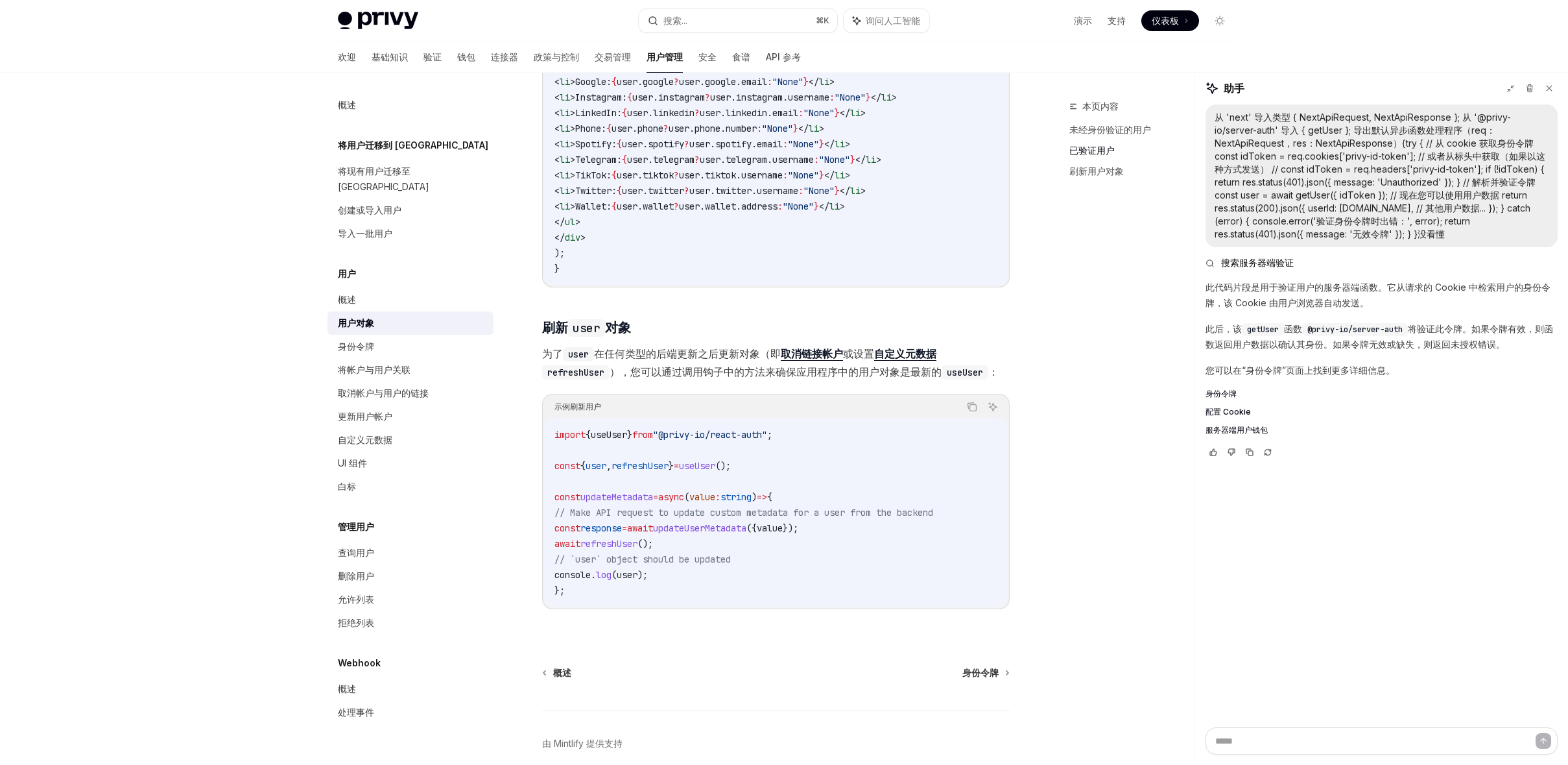
scroll to position [1442, 0]
click at [380, 338] on div "身份令牌" at bounding box center [412, 346] width 148 height 16
type textarea "*"
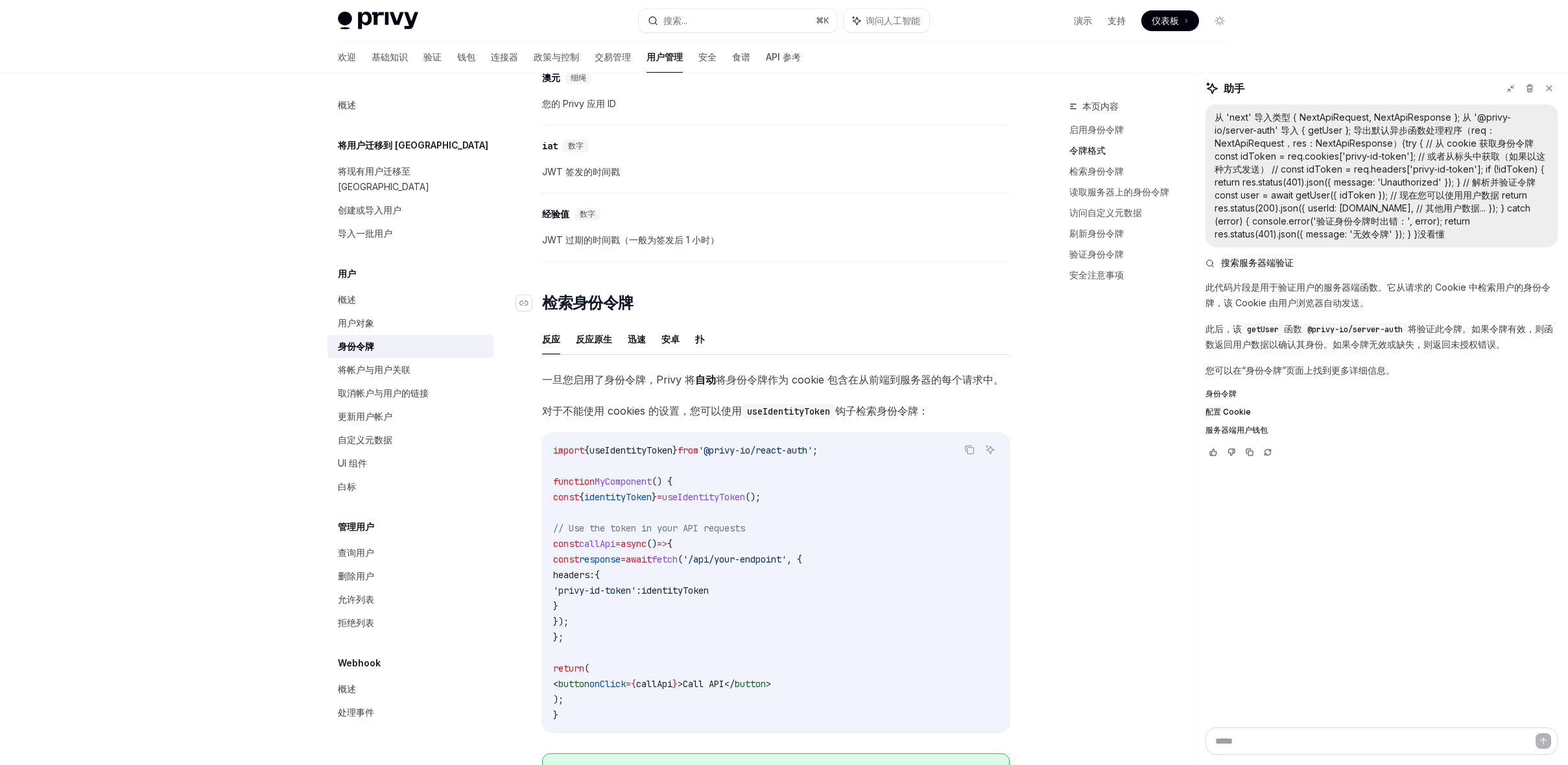
scroll to position [812, 0]
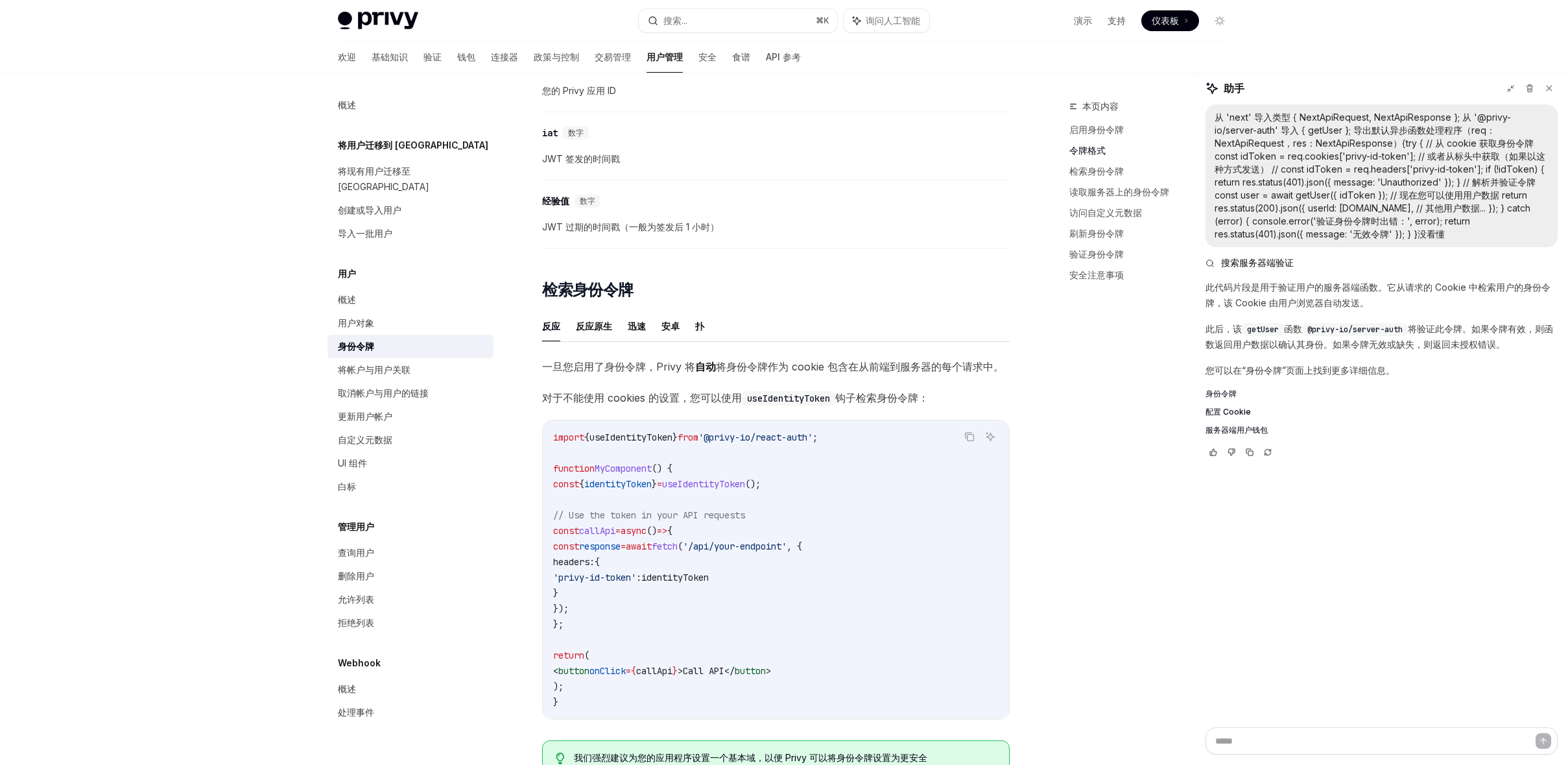
click at [810, 488] on code "import { useIdentityToken } from '@privy-io/react-auth' ; function MyComponent …" at bounding box center [776, 569] width 445 height 280
copy code "const { identityToken } = useIdentityToken ();"
